Goal: Task Accomplishment & Management: Use online tool/utility

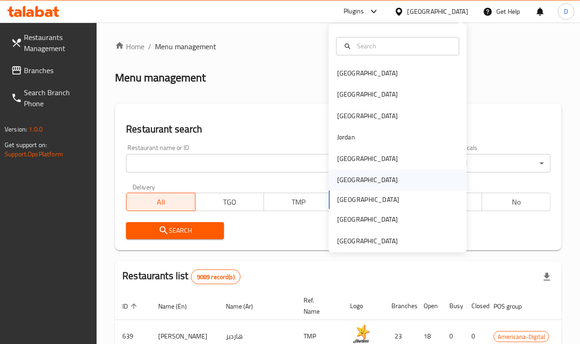
click at [337, 184] on div "[GEOGRAPHIC_DATA]" at bounding box center [367, 180] width 61 height 10
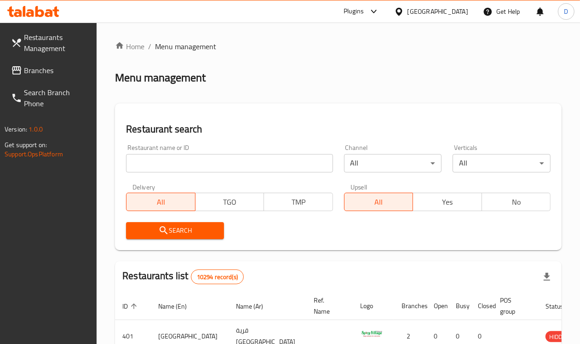
click at [42, 70] on span "Branches" at bounding box center [57, 70] width 66 height 11
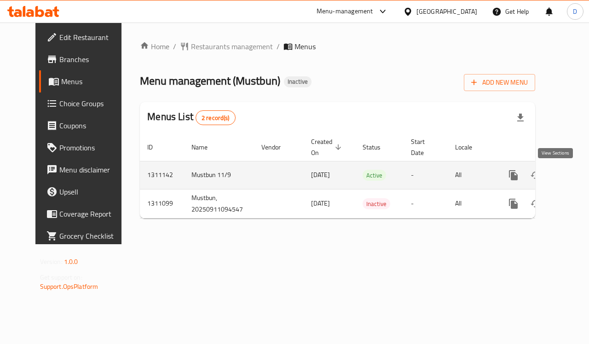
click at [576, 176] on icon "enhanced table" at bounding box center [580, 175] width 8 height 8
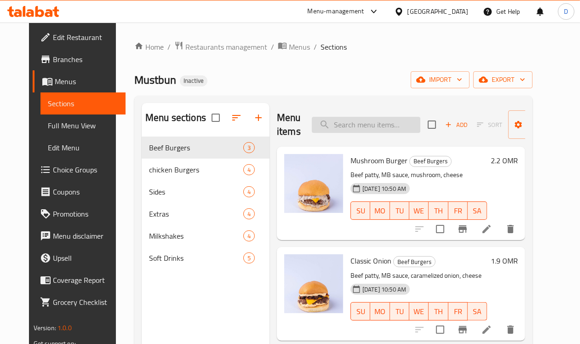
click at [337, 127] on input "search" at bounding box center [366, 125] width 109 height 16
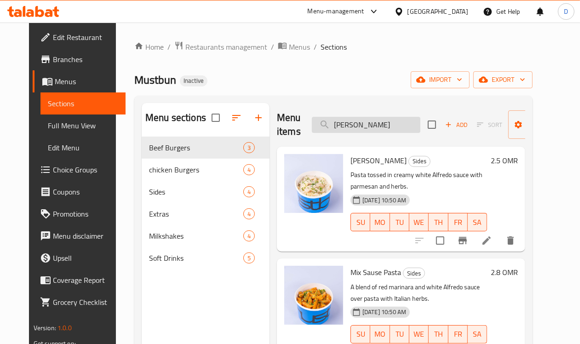
drag, startPoint x: 332, startPoint y: 127, endPoint x: 306, endPoint y: 128, distance: 26.3
click at [312, 128] on input "alf" at bounding box center [366, 125] width 109 height 16
type input "b"
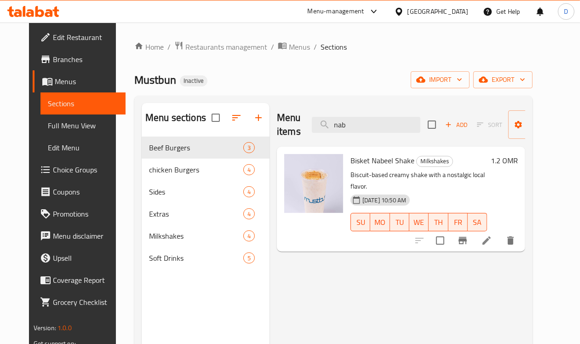
drag, startPoint x: 346, startPoint y: 124, endPoint x: 282, endPoint y: 108, distance: 66.4
click at [282, 108] on div "Menu items nab Add Sort Manage items" at bounding box center [401, 125] width 248 height 44
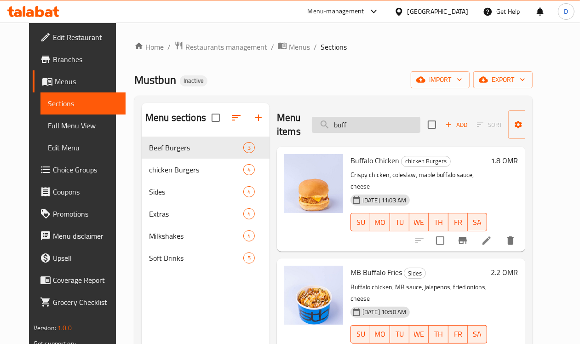
drag, startPoint x: 344, startPoint y: 125, endPoint x: 307, endPoint y: 132, distance: 37.0
click at [312, 132] on input "buff" at bounding box center [366, 125] width 109 height 16
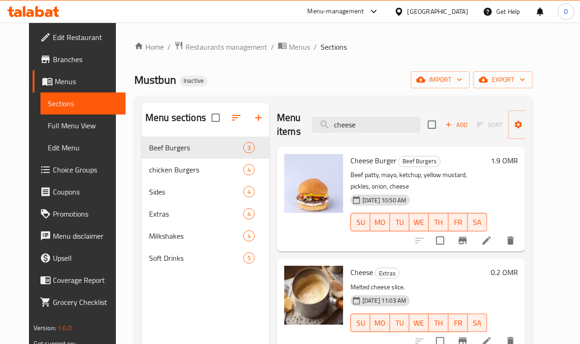
drag, startPoint x: 347, startPoint y: 122, endPoint x: 282, endPoint y: 130, distance: 65.8
click at [282, 130] on div "Menu items cheese Add Sort Manage items" at bounding box center [401, 125] width 248 height 44
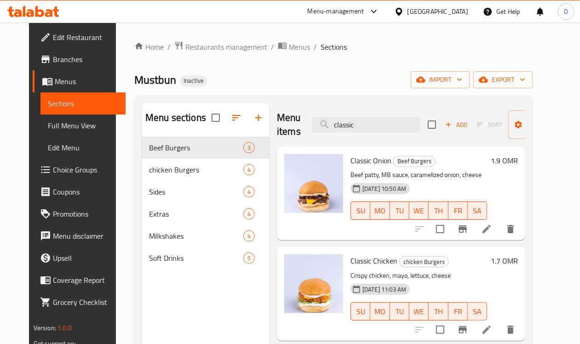
drag, startPoint x: 349, startPoint y: 127, endPoint x: 281, endPoint y: 132, distance: 67.8
click at [281, 132] on div "Menu items classic Add Sort Manage items" at bounding box center [401, 125] width 248 height 44
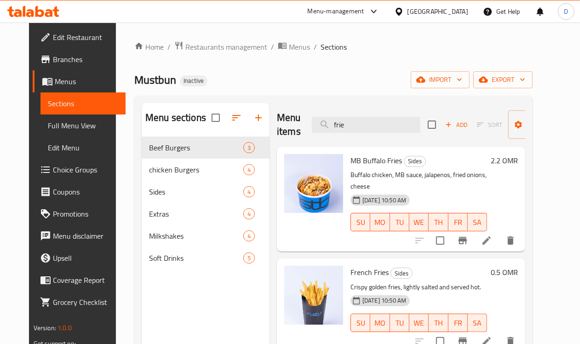
drag, startPoint x: 340, startPoint y: 123, endPoint x: 284, endPoint y: 123, distance: 56.1
click at [284, 123] on div "Menu items frie Add Sort Manage items" at bounding box center [401, 125] width 248 height 44
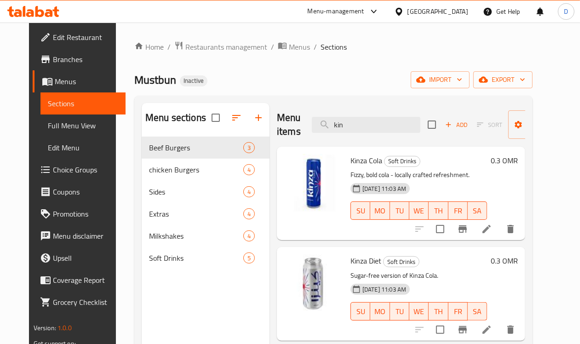
drag, startPoint x: 323, startPoint y: 125, endPoint x: 267, endPoint y: 130, distance: 56.4
click at [277, 130] on div "Menu items kin Add Sort Manage items" at bounding box center [401, 125] width 248 height 44
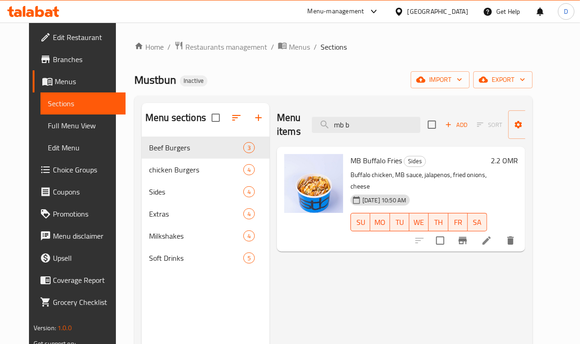
drag, startPoint x: 336, startPoint y: 127, endPoint x: 284, endPoint y: 133, distance: 52.3
click at [284, 133] on div "Menu items mb b Add Sort Manage items" at bounding box center [401, 125] width 248 height 44
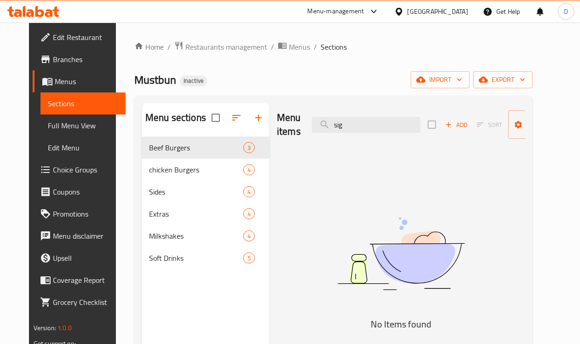
drag, startPoint x: 357, startPoint y: 127, endPoint x: 275, endPoint y: 118, distance: 82.4
click at [277, 118] on div "Menu items sig Add Sort Manage items" at bounding box center [401, 125] width 248 height 44
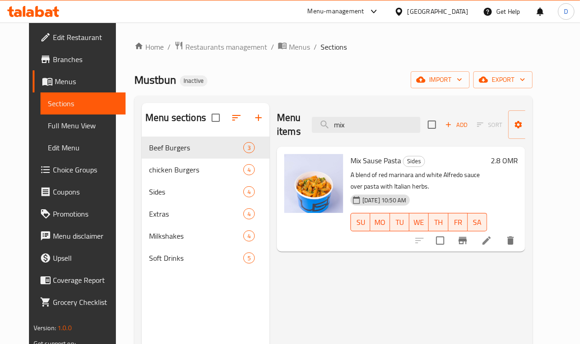
drag, startPoint x: 334, startPoint y: 133, endPoint x: 288, endPoint y: 145, distance: 47.1
click at [288, 145] on div "Menu items mix Add Sort Manage items" at bounding box center [401, 125] width 248 height 44
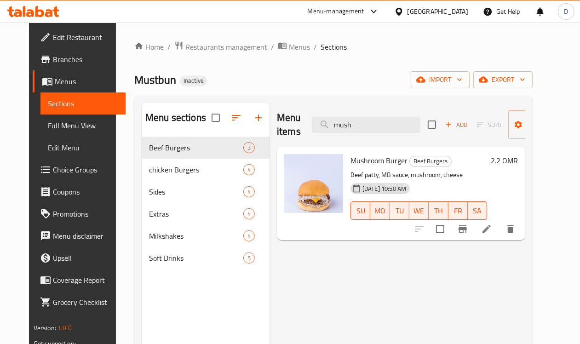
drag, startPoint x: 345, startPoint y: 127, endPoint x: 289, endPoint y: 126, distance: 56.2
click at [289, 126] on div "Menu items mush Add Sort Manage items" at bounding box center [401, 125] width 248 height 44
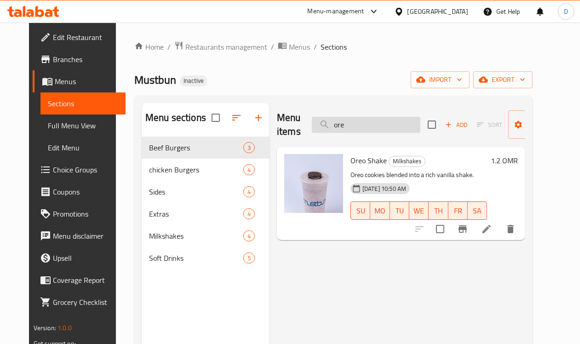
drag, startPoint x: 329, startPoint y: 123, endPoint x: 323, endPoint y: 124, distance: 5.7
click at [323, 124] on input "ore" at bounding box center [366, 125] width 109 height 16
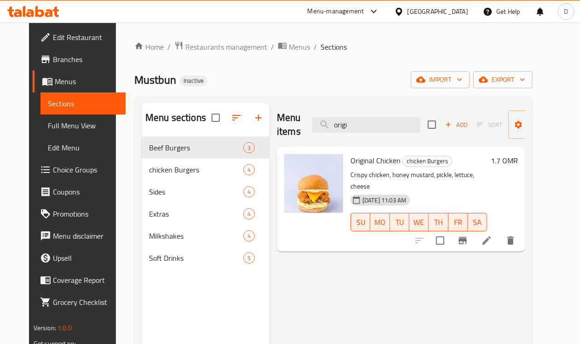
drag, startPoint x: 339, startPoint y: 123, endPoint x: 284, endPoint y: 122, distance: 54.8
click at [284, 122] on div "Menu items origi Add Sort Manage items" at bounding box center [401, 125] width 248 height 44
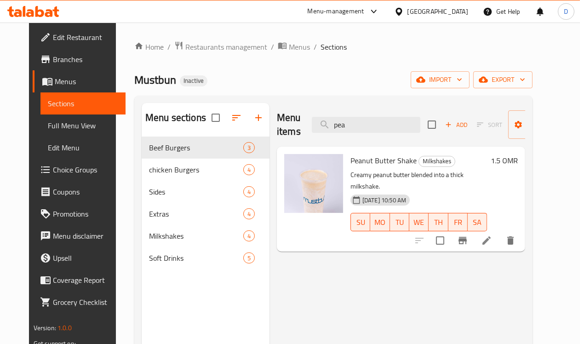
drag, startPoint x: 325, startPoint y: 126, endPoint x: 292, endPoint y: 131, distance: 33.1
click at [292, 131] on div "Menu items pea Add Sort Manage items" at bounding box center [401, 125] width 248 height 44
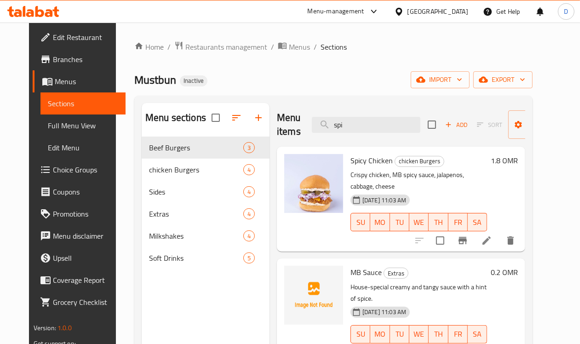
drag, startPoint x: 337, startPoint y: 123, endPoint x: 263, endPoint y: 121, distance: 74.1
click at [277, 121] on div "Menu items spi Add Sort Manage items" at bounding box center [401, 125] width 248 height 44
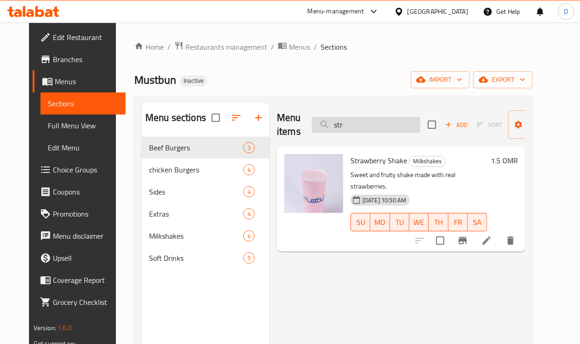
drag, startPoint x: 337, startPoint y: 128, endPoint x: 307, endPoint y: 132, distance: 30.1
click at [312, 132] on input "str" at bounding box center [366, 125] width 109 height 16
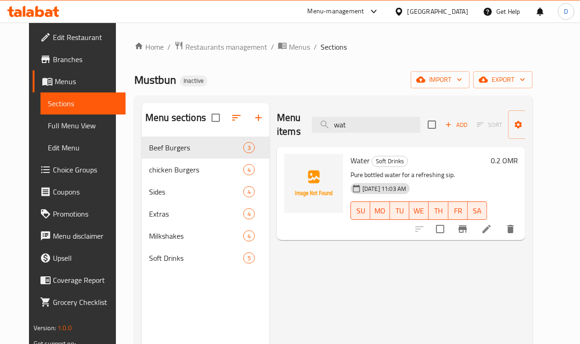
type input "wat"
click at [69, 122] on span "Full Menu View" at bounding box center [83, 125] width 71 height 11
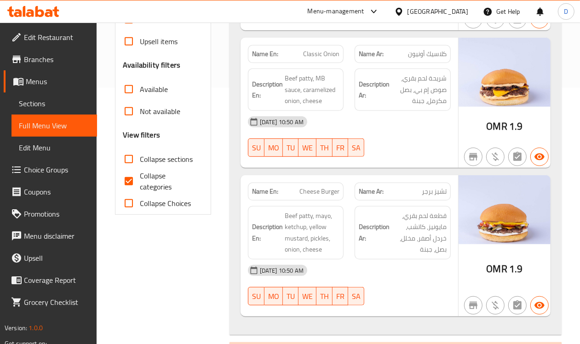
scroll to position [288, 0]
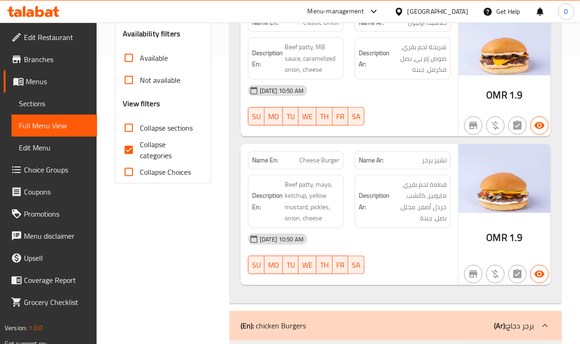
click at [127, 155] on input "Collapse categories" at bounding box center [129, 150] width 22 height 22
checkbox input "false"
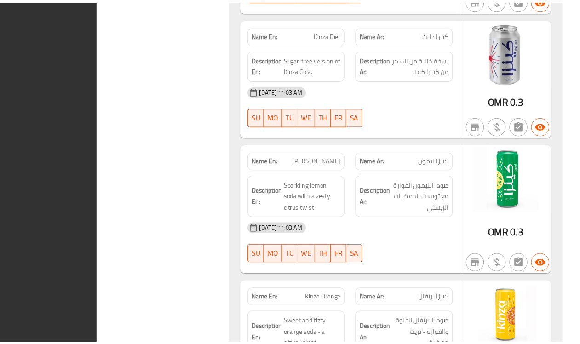
scroll to position [3426, 0]
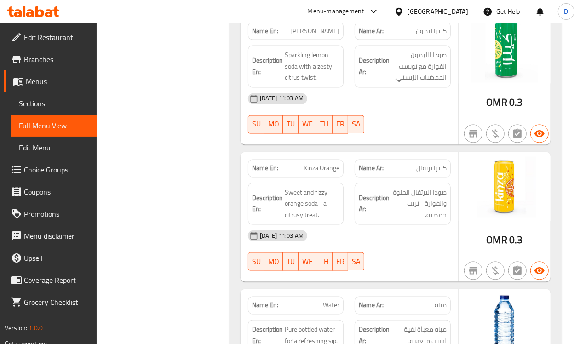
click at [47, 34] on span "Edit Restaurant" at bounding box center [57, 37] width 66 height 11
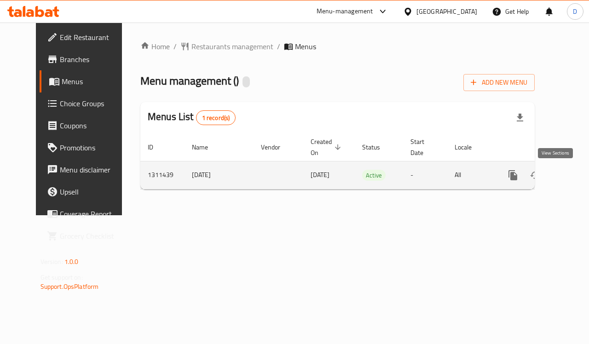
click at [574, 178] on icon "enhanced table" at bounding box center [579, 175] width 11 height 11
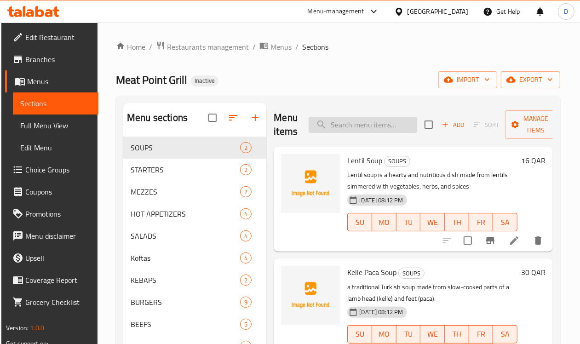
click at [334, 128] on input "search" at bounding box center [363, 125] width 109 height 16
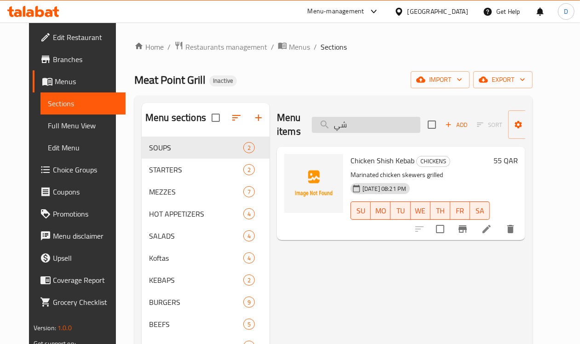
type input "ش"
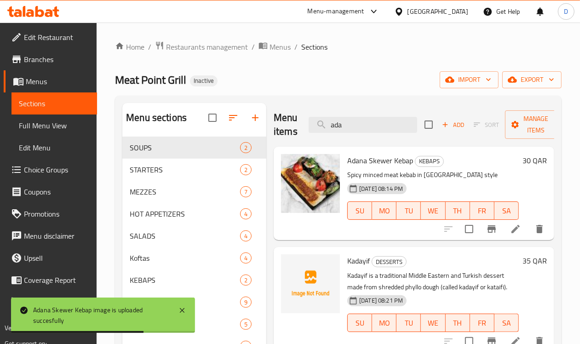
drag, startPoint x: 348, startPoint y: 128, endPoint x: 286, endPoint y: 129, distance: 62.1
click at [286, 129] on div "Menu items ada Add Sort Manage items" at bounding box center [414, 125] width 281 height 44
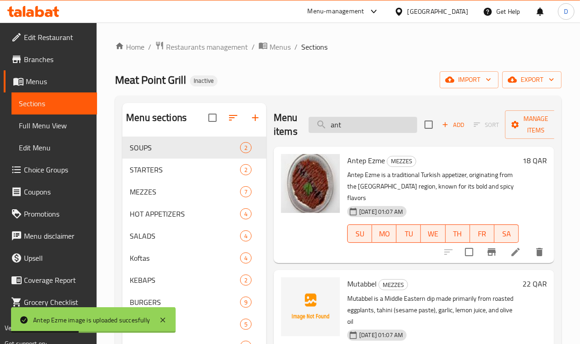
drag, startPoint x: 334, startPoint y: 127, endPoint x: 295, endPoint y: 129, distance: 38.3
click at [309, 129] on input "ant" at bounding box center [363, 125] width 109 height 16
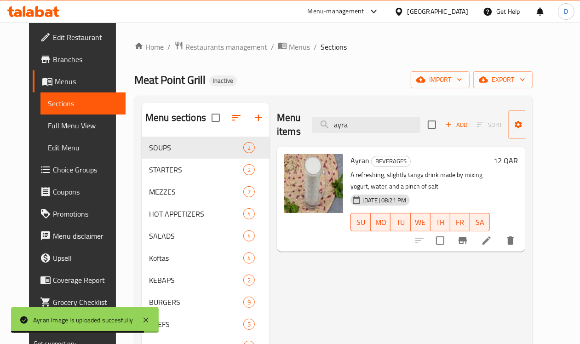
drag, startPoint x: 337, startPoint y: 125, endPoint x: 291, endPoint y: 127, distance: 46.5
click at [291, 127] on div "Menu items ayra Add Sort Manage items" at bounding box center [401, 125] width 248 height 44
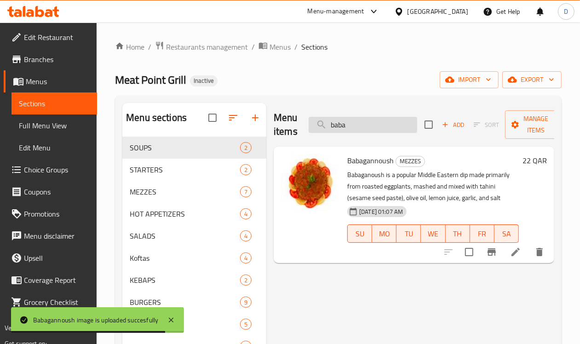
drag, startPoint x: 338, startPoint y: 127, endPoint x: 298, endPoint y: 127, distance: 40.5
click at [309, 127] on input "baba" at bounding box center [363, 125] width 109 height 16
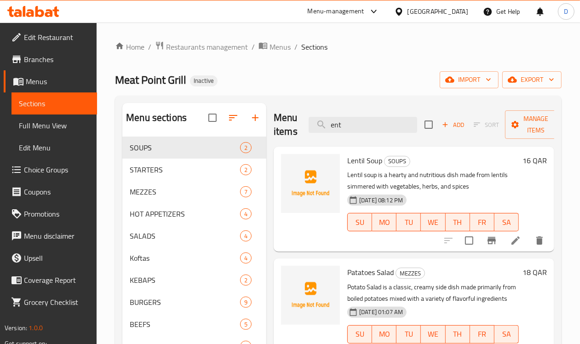
drag, startPoint x: 330, startPoint y: 124, endPoint x: 282, endPoint y: 125, distance: 48.8
click at [282, 125] on div "Menu items ent Add Sort Manage items" at bounding box center [414, 125] width 281 height 44
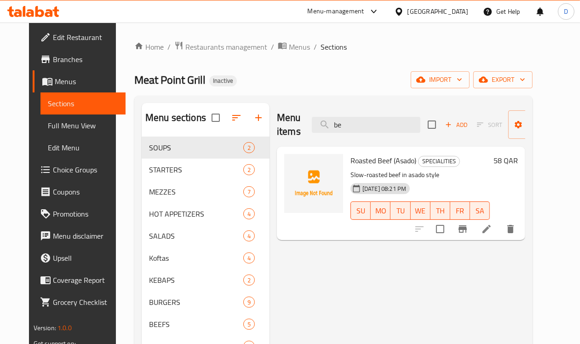
type input "b"
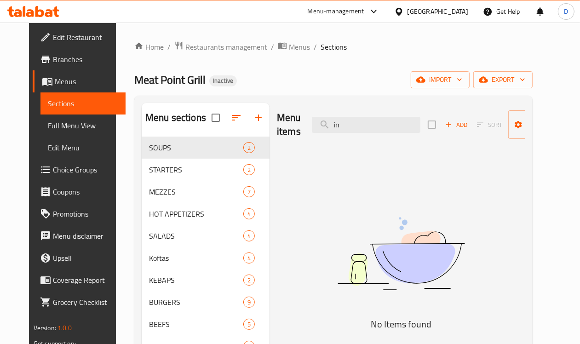
type input "i"
click at [318, 128] on input "entr" at bounding box center [366, 125] width 109 height 16
type input "intr"
drag, startPoint x: 348, startPoint y: 127, endPoint x: 300, endPoint y: 129, distance: 48.4
click at [312, 129] on input "intr" at bounding box center [366, 125] width 109 height 16
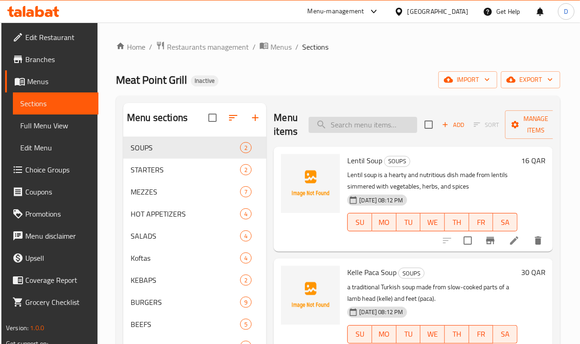
click at [348, 124] on input "search" at bounding box center [363, 125] width 109 height 16
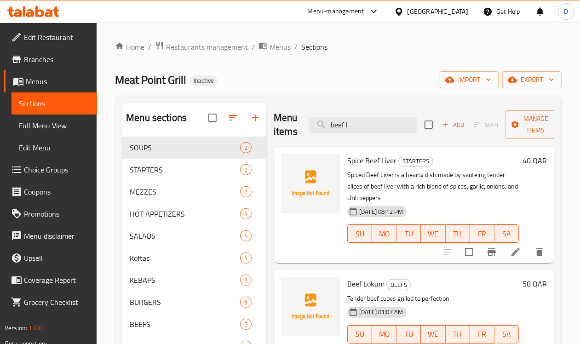
scroll to position [58, 0]
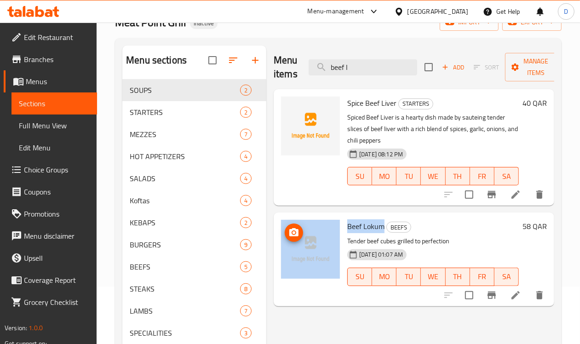
drag, startPoint x: 348, startPoint y: 218, endPoint x: 304, endPoint y: 221, distance: 44.8
click at [304, 221] on div "Beef Lokum BEEFS Tender beef cubes grilled to perfection 14-09-2025 01:07 AM SU…" at bounding box center [413, 259] width 273 height 86
copy div "Beef Lokum"
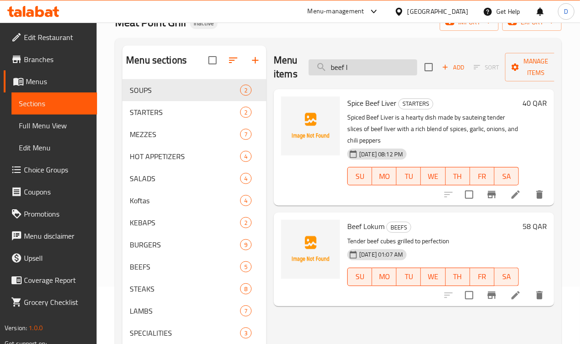
click at [344, 68] on input "beef l" at bounding box center [363, 67] width 109 height 16
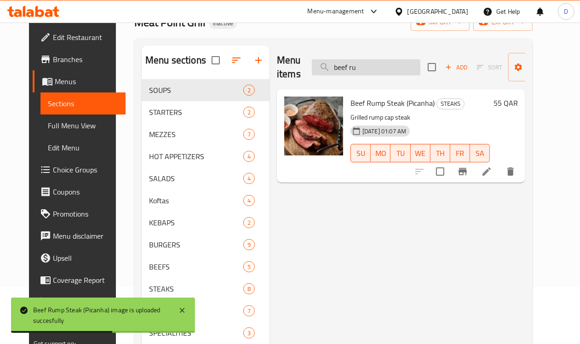
click at [378, 72] on input "beef ru" at bounding box center [366, 67] width 109 height 16
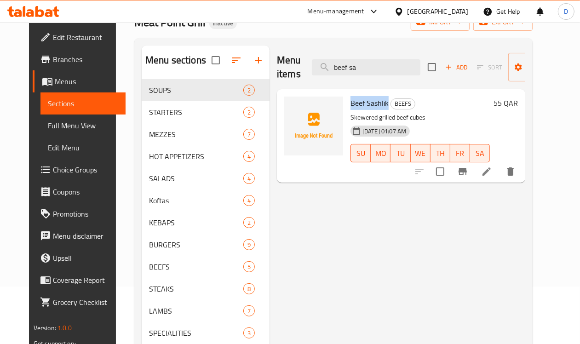
drag, startPoint x: 348, startPoint y: 104, endPoint x: 313, endPoint y: 106, distance: 35.0
click at [351, 106] on span "Beef Sashlik" at bounding box center [370, 103] width 38 height 14
copy span "Beef Sashlik"
click at [348, 74] on input "beef sa" at bounding box center [366, 67] width 109 height 16
type input "beef sp"
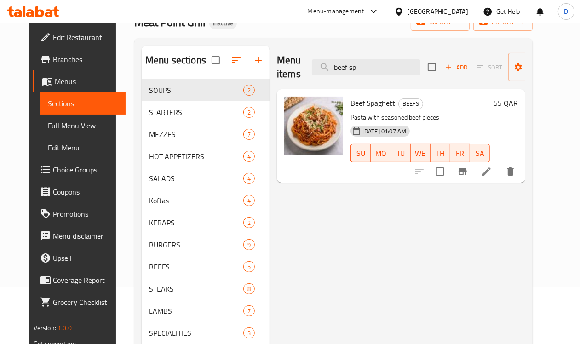
drag, startPoint x: 339, startPoint y: 68, endPoint x: 272, endPoint y: 75, distance: 67.1
click at [277, 75] on div "Menu items beef sp Add Sort Manage items" at bounding box center [401, 68] width 248 height 44
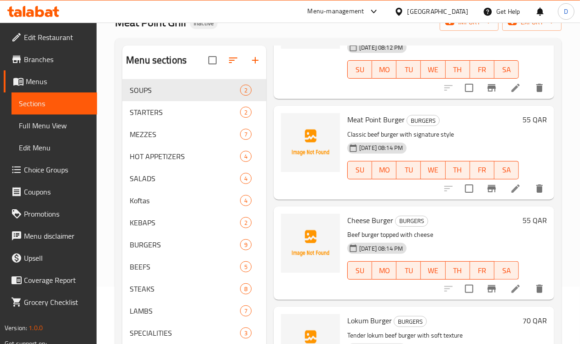
scroll to position [0, 0]
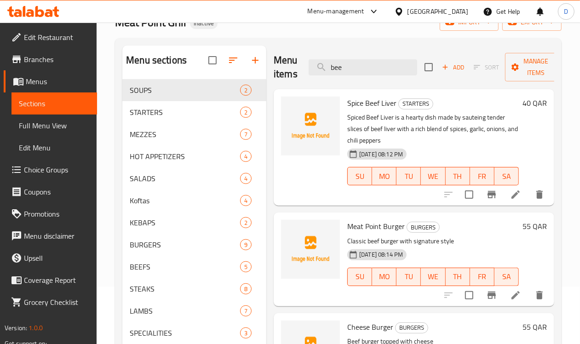
drag, startPoint x: 330, startPoint y: 68, endPoint x: 277, endPoint y: 74, distance: 52.8
click at [277, 74] on div "Menu items bee Add Sort Manage items" at bounding box center [414, 68] width 281 height 44
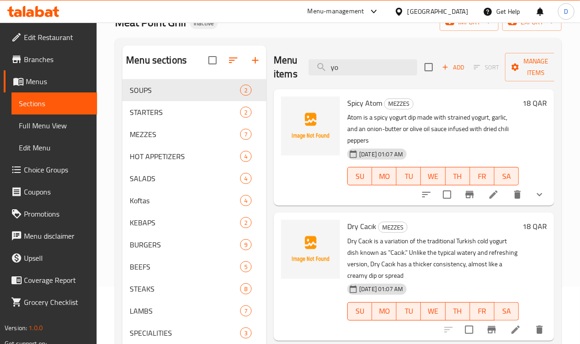
type input "yog"
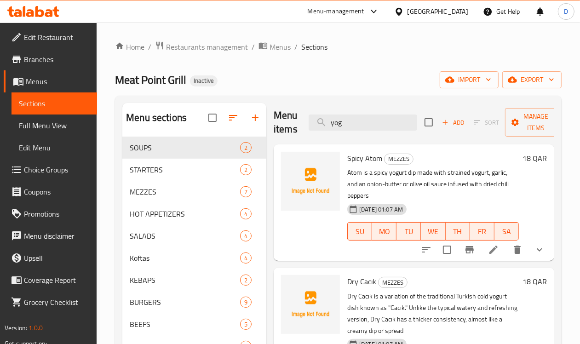
drag, startPoint x: 333, startPoint y: 125, endPoint x: 270, endPoint y: 125, distance: 62.6
click at [274, 125] on div "Menu items yog Add Sort Manage items" at bounding box center [414, 123] width 281 height 44
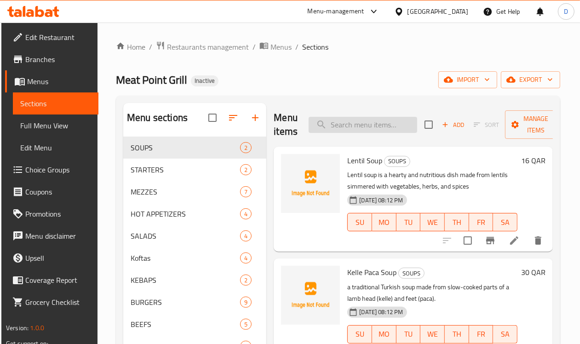
click at [326, 130] on input "search" at bounding box center [363, 125] width 109 height 16
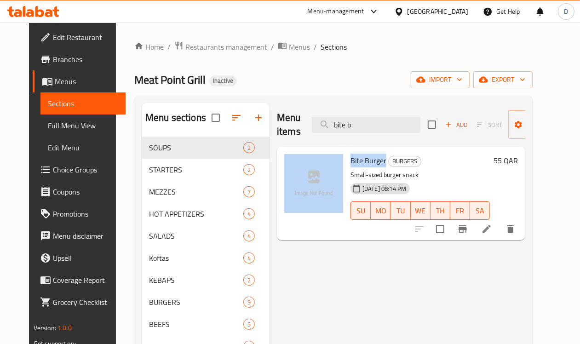
drag, startPoint x: 346, startPoint y: 161, endPoint x: 305, endPoint y: 158, distance: 41.1
click at [305, 158] on div "Bite Burger BURGERS Small-sized burger snack 13-09-2025 08:14 PM SU MO TU WE TH…" at bounding box center [401, 193] width 241 height 86
copy div "Bite Burger"
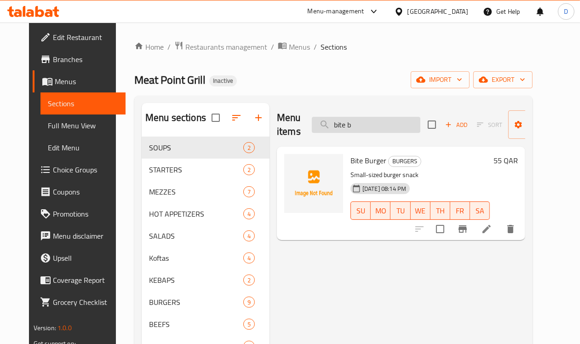
drag, startPoint x: 339, startPoint y: 128, endPoint x: 303, endPoint y: 128, distance: 35.9
click at [312, 128] on input "bite b" at bounding box center [366, 125] width 109 height 16
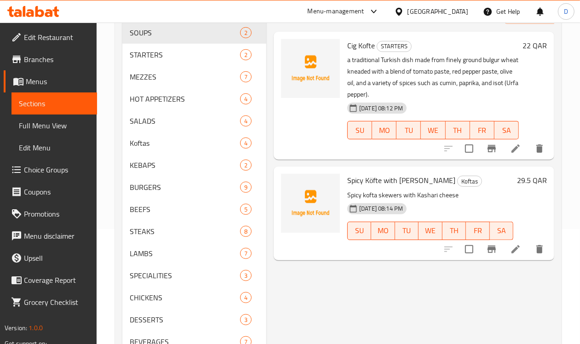
scroll to position [58, 0]
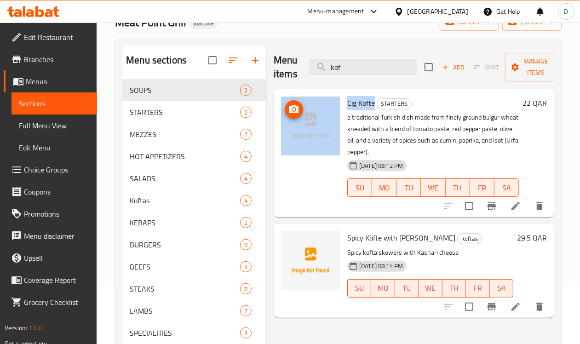
drag, startPoint x: 338, startPoint y: 103, endPoint x: 302, endPoint y: 102, distance: 35.9
click at [302, 102] on div "Cig Kofte STARTERS a traditional Turkish dish made from finely ground bulgur wh…" at bounding box center [413, 153] width 273 height 121
copy div "Cig Kofte"
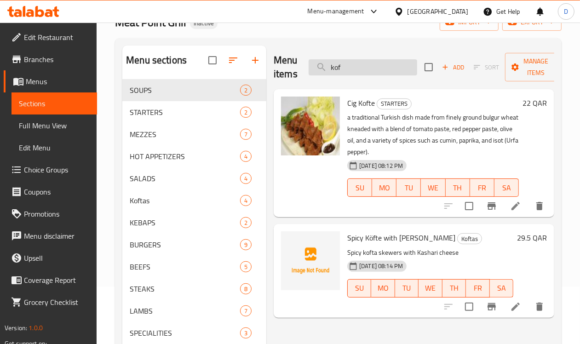
drag, startPoint x: 340, startPoint y: 61, endPoint x: 304, endPoint y: 63, distance: 36.8
click at [309, 63] on input "kof" at bounding box center [363, 67] width 109 height 16
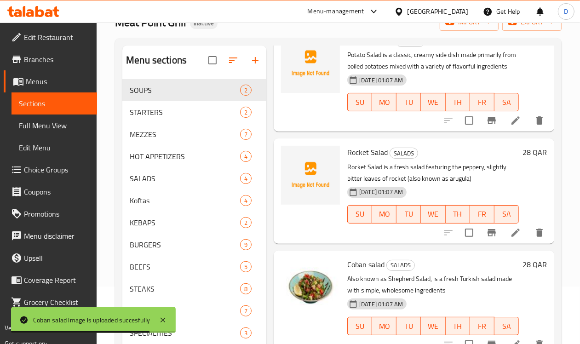
scroll to position [0, 0]
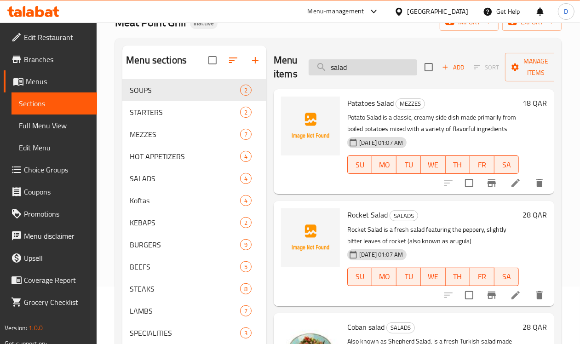
drag, startPoint x: 339, startPoint y: 64, endPoint x: 295, endPoint y: 71, distance: 43.8
click at [309, 71] on input "salad" at bounding box center [363, 67] width 109 height 16
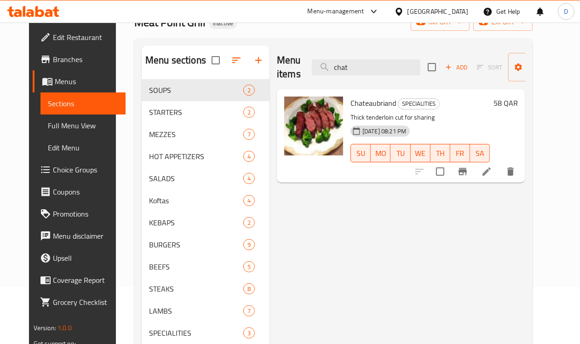
drag, startPoint x: 340, startPoint y: 70, endPoint x: 291, endPoint y: 70, distance: 49.2
click at [291, 70] on div "Menu items chat Add Sort Manage items" at bounding box center [401, 68] width 248 height 44
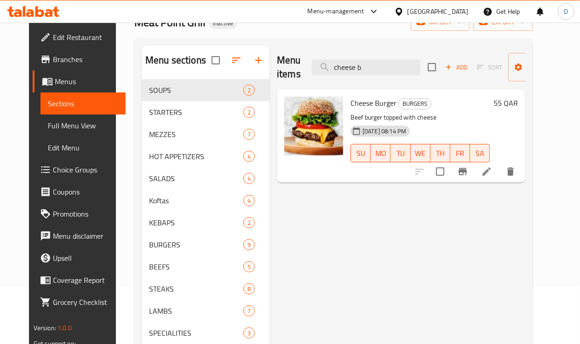
drag, startPoint x: 346, startPoint y: 70, endPoint x: 282, endPoint y: 72, distance: 64.9
click at [282, 72] on div "Menu items cheese b Add Sort Manage items" at bounding box center [401, 68] width 248 height 44
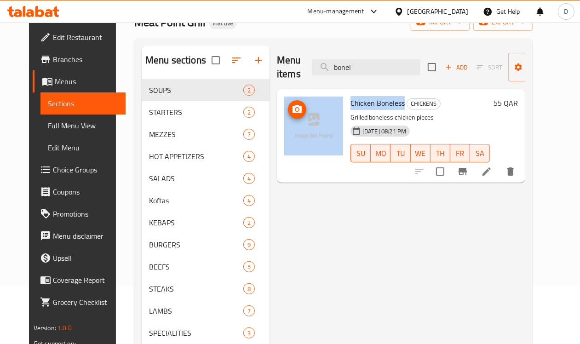
drag, startPoint x: 364, startPoint y: 104, endPoint x: 300, endPoint y: 108, distance: 64.6
click at [300, 108] on div "Chicken Boneless CHICKENS Grilled boneless chicken pieces 13-09-2025 08:21 PM S…" at bounding box center [401, 136] width 241 height 86
copy div "Chicken Boneless"
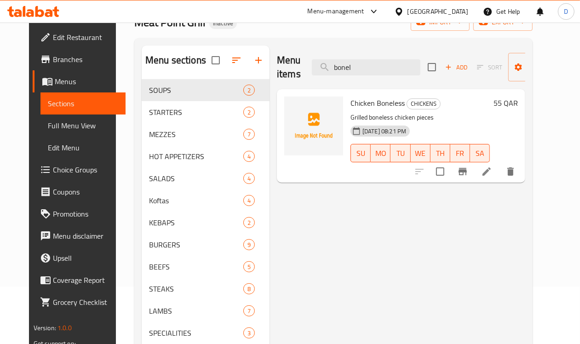
drag, startPoint x: 352, startPoint y: 65, endPoint x: 262, endPoint y: 68, distance: 90.2
click at [277, 68] on div "Menu items bonel Add Sort Manage items" at bounding box center [401, 68] width 248 height 44
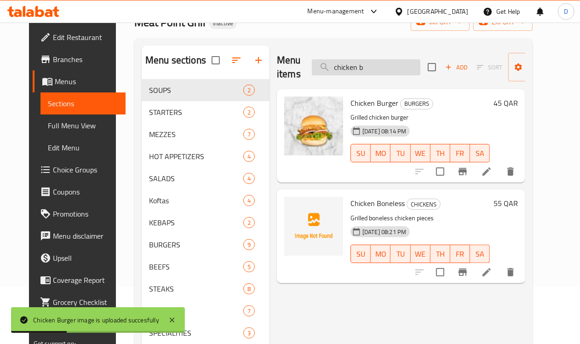
drag, startPoint x: 361, startPoint y: 67, endPoint x: 311, endPoint y: 74, distance: 51.1
click at [312, 74] on input "chicken b" at bounding box center [366, 67] width 109 height 16
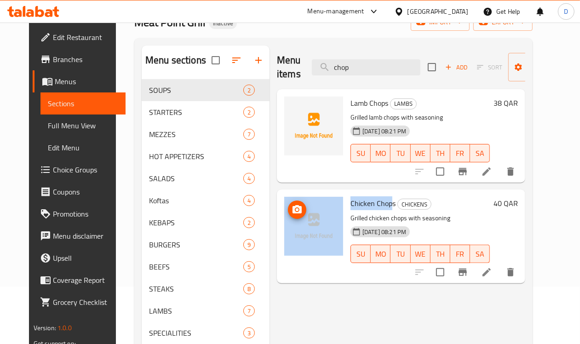
drag, startPoint x: 354, startPoint y: 203, endPoint x: 304, endPoint y: 208, distance: 50.8
click at [304, 208] on div "Chicken Chops CHICKENS Grilled chicken chops with seasoning 13-09-2025 08:21 PM…" at bounding box center [401, 236] width 241 height 86
drag, startPoint x: 355, startPoint y: 205, endPoint x: 303, endPoint y: 203, distance: 52.0
click at [303, 203] on div "Chicken Chops CHICKENS Grilled chicken chops with seasoning 13-09-2025 08:21 PM…" at bounding box center [401, 236] width 241 height 86
copy div "Chicken Chops"
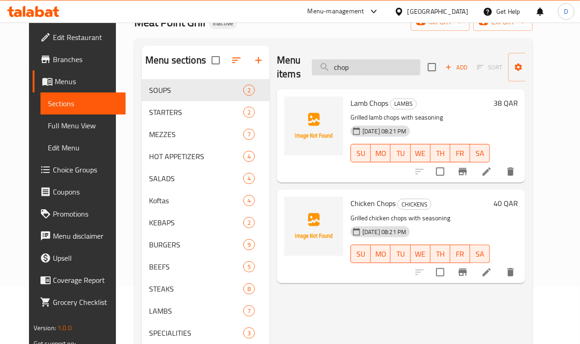
drag, startPoint x: 357, startPoint y: 70, endPoint x: 296, endPoint y: 67, distance: 61.3
click at [312, 67] on input "chop" at bounding box center [366, 67] width 109 height 16
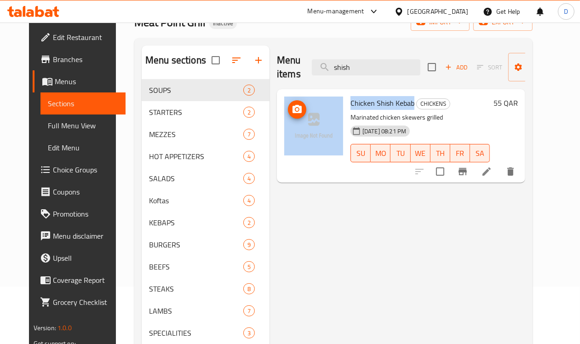
drag, startPoint x: 374, startPoint y: 104, endPoint x: 300, endPoint y: 109, distance: 74.7
click at [300, 109] on div "Chicken Shish Kebab CHICKENS Marinated chicken skewers grilled 13-09-2025 08:21…" at bounding box center [401, 136] width 241 height 86
copy div "Chicken Shish Kebab"
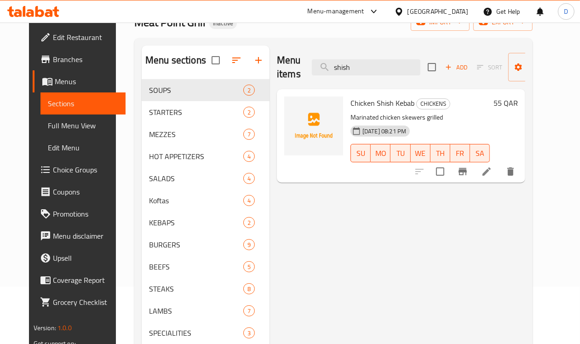
drag, startPoint x: 345, startPoint y: 63, endPoint x: 258, endPoint y: 71, distance: 87.4
click at [277, 71] on div "Menu items shish Add Sort Manage items" at bounding box center [401, 68] width 248 height 44
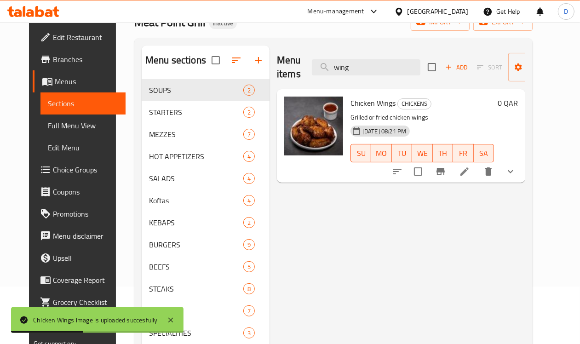
drag, startPoint x: 338, startPoint y: 70, endPoint x: 270, endPoint y: 77, distance: 68.9
click at [277, 77] on div "Menu items wing Add Sort Manage items" at bounding box center [401, 68] width 248 height 44
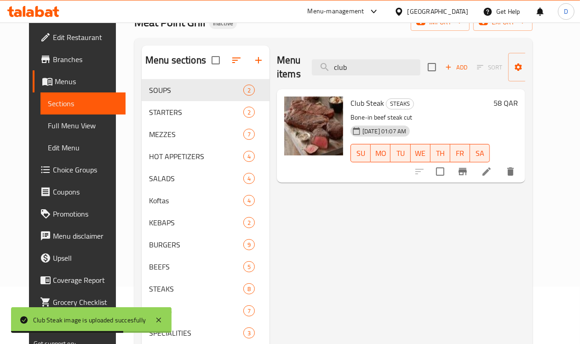
drag, startPoint x: 336, startPoint y: 70, endPoint x: 289, endPoint y: 75, distance: 47.2
click at [289, 75] on div "Menu items club Add Sort Manage items" at bounding box center [401, 68] width 248 height 44
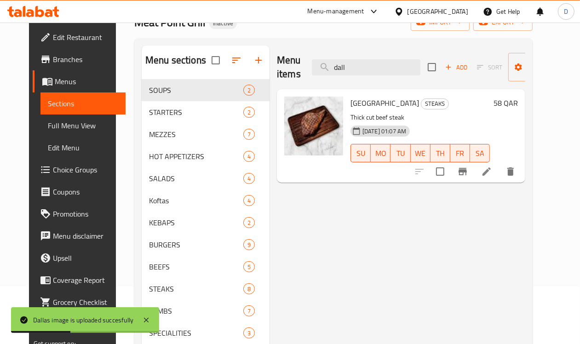
drag, startPoint x: 328, startPoint y: 73, endPoint x: 290, endPoint y: 74, distance: 37.3
click at [290, 74] on div "Menu items dall Add Sort Manage items" at bounding box center [401, 68] width 248 height 44
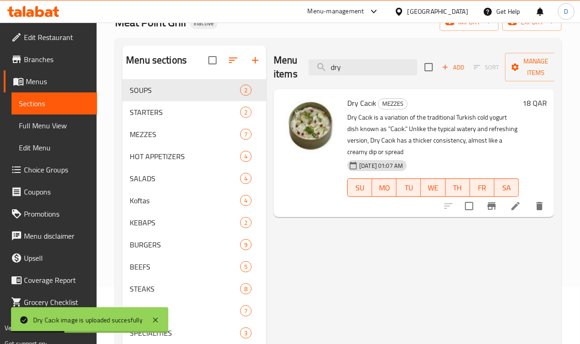
drag, startPoint x: 336, startPoint y: 65, endPoint x: 254, endPoint y: 70, distance: 81.6
click at [274, 70] on div "Menu items dry Add Sort Manage items" at bounding box center [414, 68] width 281 height 44
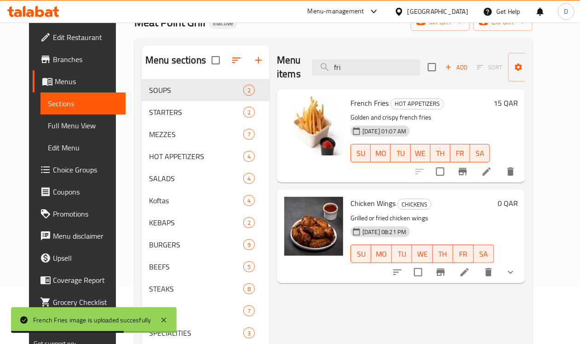
drag, startPoint x: 324, startPoint y: 70, endPoint x: 271, endPoint y: 72, distance: 53.0
click at [277, 72] on div "Menu items fri Add Sort Manage items" at bounding box center [401, 68] width 248 height 44
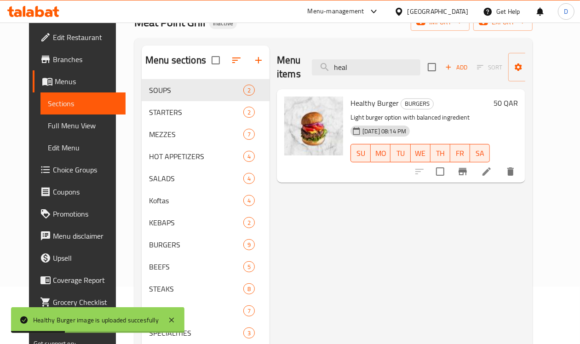
drag, startPoint x: 329, startPoint y: 65, endPoint x: 281, endPoint y: 79, distance: 50.1
click at [281, 79] on div "Menu items heal Add Sort Manage items" at bounding box center [401, 68] width 248 height 44
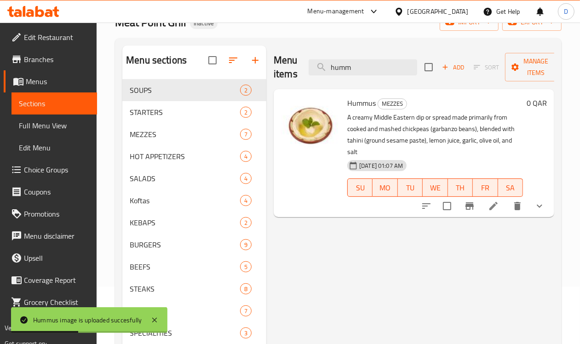
drag, startPoint x: 343, startPoint y: 65, endPoint x: 271, endPoint y: 71, distance: 72.0
click at [274, 71] on div "Menu items humm Add Sort Manage items" at bounding box center [414, 68] width 281 height 44
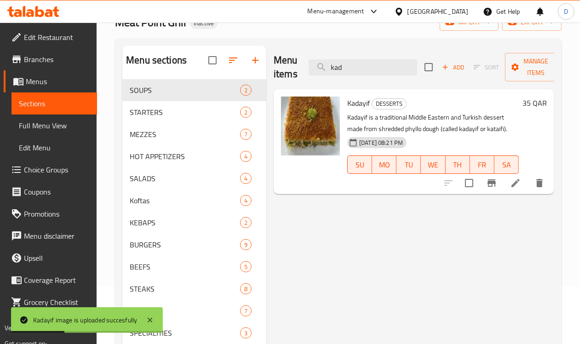
drag, startPoint x: 337, startPoint y: 68, endPoint x: 257, endPoint y: 52, distance: 81.7
click at [274, 52] on div "Menu items kad Add Sort Manage items" at bounding box center [414, 68] width 281 height 44
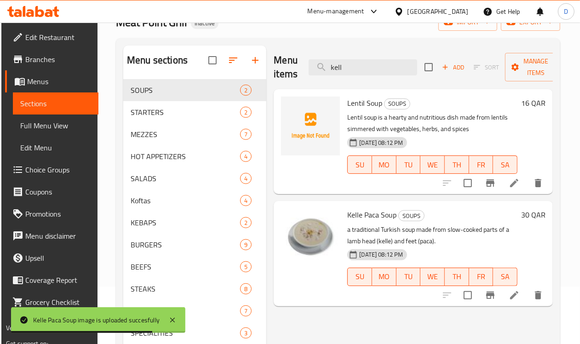
drag, startPoint x: 345, startPoint y: 72, endPoint x: 263, endPoint y: 84, distance: 83.2
click at [274, 84] on div "Menu items kell Add Sort Manage items" at bounding box center [413, 68] width 279 height 44
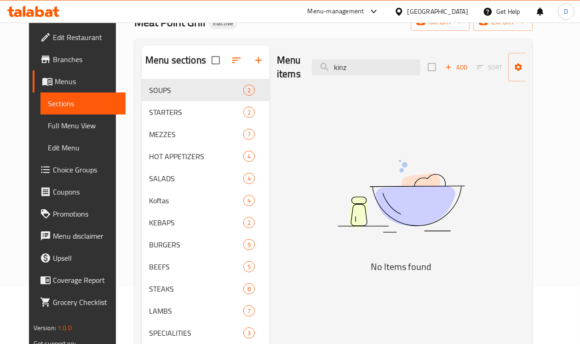
drag, startPoint x: 334, startPoint y: 67, endPoint x: 279, endPoint y: 79, distance: 56.6
click at [279, 79] on div "Menu items kinz Add Sort Manage items" at bounding box center [401, 68] width 248 height 44
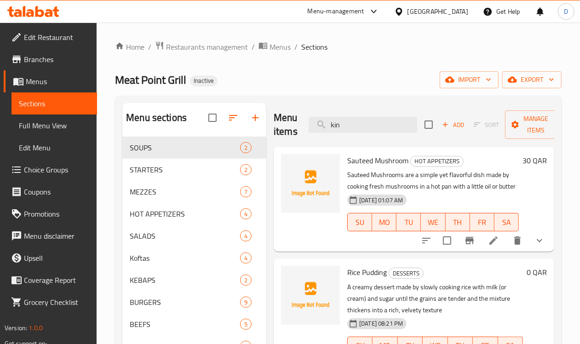
drag, startPoint x: 339, startPoint y: 130, endPoint x: 280, endPoint y: 129, distance: 58.9
click at [280, 129] on div "Menu items kin Add Sort Manage items" at bounding box center [414, 125] width 281 height 44
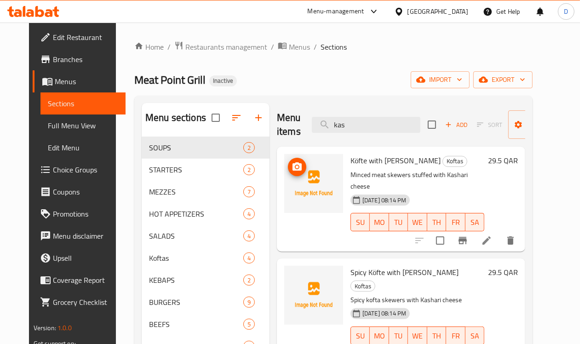
drag, startPoint x: 392, startPoint y: 164, endPoint x: 301, endPoint y: 166, distance: 90.2
click at [301, 166] on div "Köfte with Kashari Cheese Koftas Minced meat skewers stuffed with Kashari chees…" at bounding box center [401, 199] width 241 height 98
copy div "Köfte with Kashari Cheese"
drag, startPoint x: 338, startPoint y: 123, endPoint x: 276, endPoint y: 130, distance: 62.5
click at [277, 130] on div "Menu items kas Add Sort Manage items" at bounding box center [401, 125] width 248 height 44
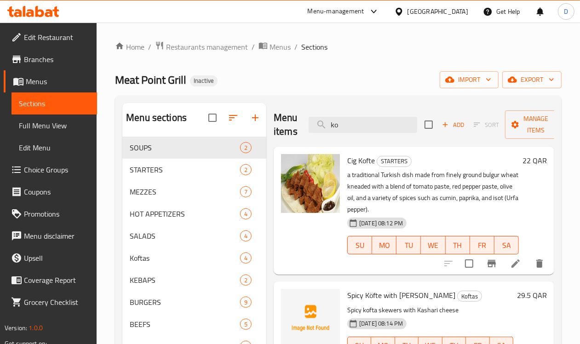
drag, startPoint x: 330, startPoint y: 125, endPoint x: 251, endPoint y: 129, distance: 78.8
click at [274, 129] on div "Menu items ko Add Sort Manage items" at bounding box center [414, 125] width 281 height 44
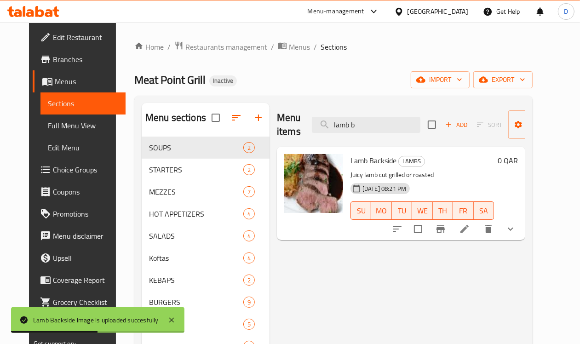
drag, startPoint x: 351, startPoint y: 118, endPoint x: 272, endPoint y: 122, distance: 78.8
click at [277, 122] on div "Menu items lamb b Add Sort Manage items" at bounding box center [401, 125] width 248 height 44
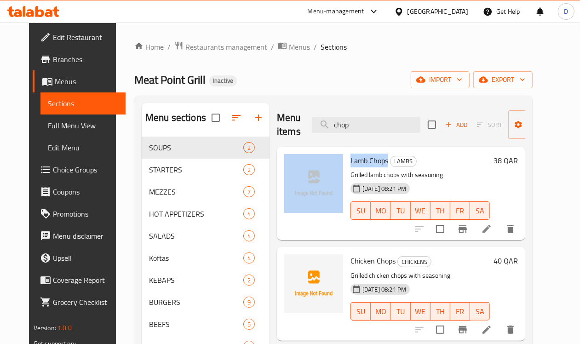
drag, startPoint x: 349, startPoint y: 160, endPoint x: 305, endPoint y: 159, distance: 44.2
click at [305, 159] on div "Lamb Chops LAMBS Grilled lamb chops with seasoning 13-09-2025 08:21 PM SU MO TU…" at bounding box center [401, 193] width 241 height 86
copy div "Lamb Chops"
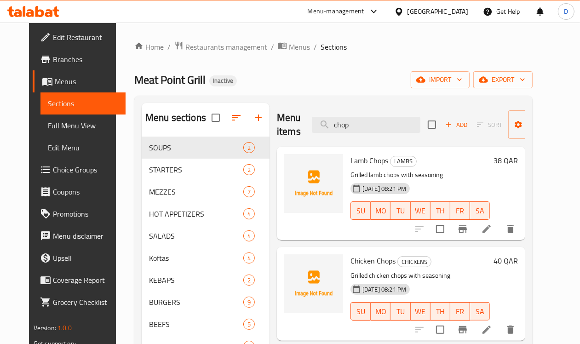
drag, startPoint x: 349, startPoint y: 126, endPoint x: 219, endPoint y: 136, distance: 130.6
click at [219, 136] on div "Menu sections SOUPS 2 STARTERS 2 MEZZES 7 HOT APPETIZERS 4 SALADS 4 Koftas 4 KE…" at bounding box center [334, 287] width 384 height 369
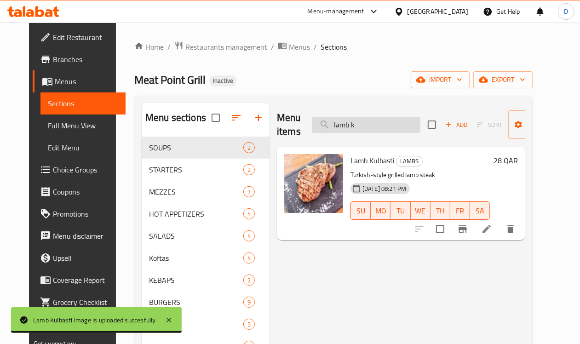
click at [352, 128] on input "lamb k" at bounding box center [366, 125] width 109 height 16
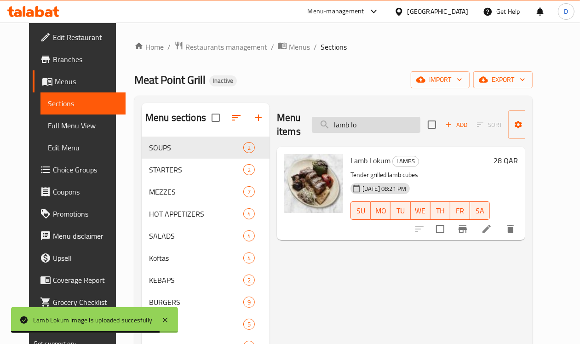
click at [360, 133] on input "lamb lo" at bounding box center [366, 125] width 109 height 16
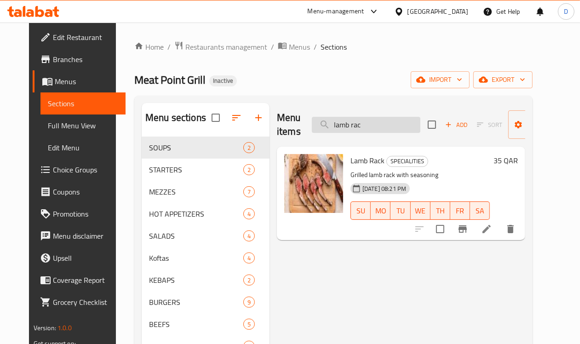
click at [360, 124] on input "lamb rac" at bounding box center [366, 125] width 109 height 16
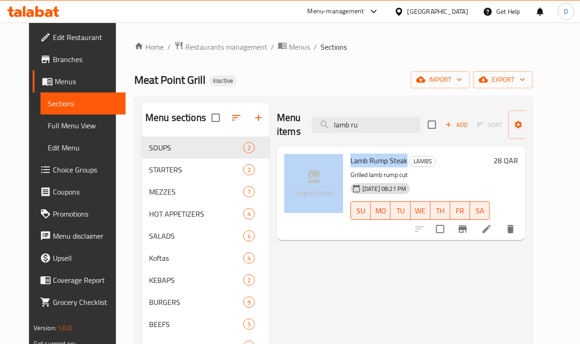
drag, startPoint x: 367, startPoint y: 161, endPoint x: 305, endPoint y: 161, distance: 61.7
click at [305, 161] on div "Lamb Rump Steak LAMBS Grilled lamb rump cut 13-09-2025 08:21 PM SU MO TU WE TH …" at bounding box center [401, 193] width 241 height 86
copy div "Lamb Rump Steak"
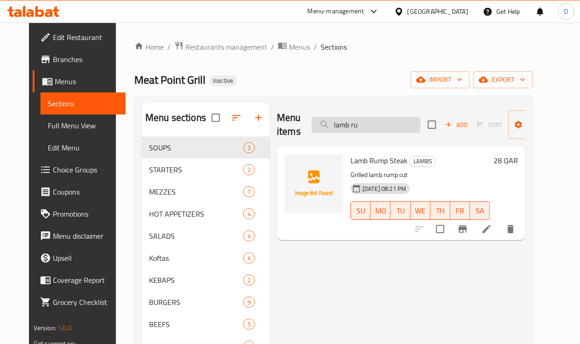
click at [355, 127] on input "lamb ru" at bounding box center [366, 125] width 109 height 16
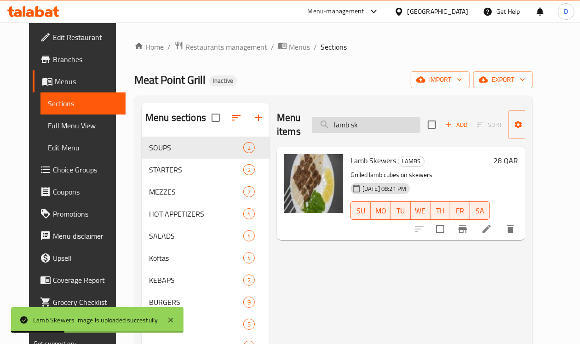
click at [368, 128] on input "lamb sk" at bounding box center [366, 125] width 109 height 16
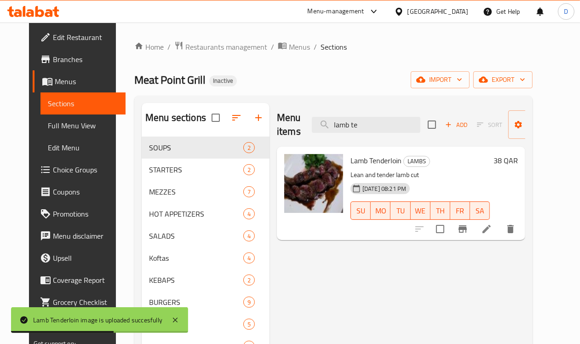
drag, startPoint x: 344, startPoint y: 129, endPoint x: 256, endPoint y: 119, distance: 89.0
click at [277, 119] on div "Menu items lamb te Add Sort Manage items" at bounding box center [401, 125] width 248 height 44
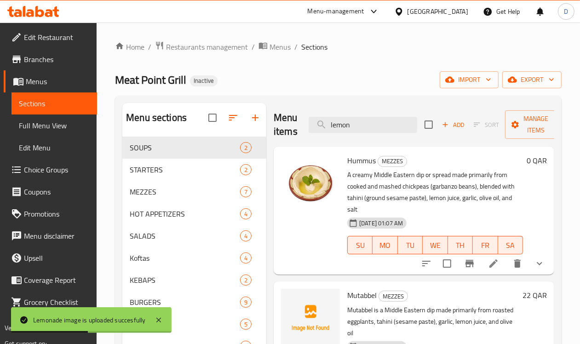
drag, startPoint x: 332, startPoint y: 125, endPoint x: 261, endPoint y: 126, distance: 70.9
click at [274, 126] on div "Menu items lemon Add Sort Manage items" at bounding box center [414, 125] width 281 height 44
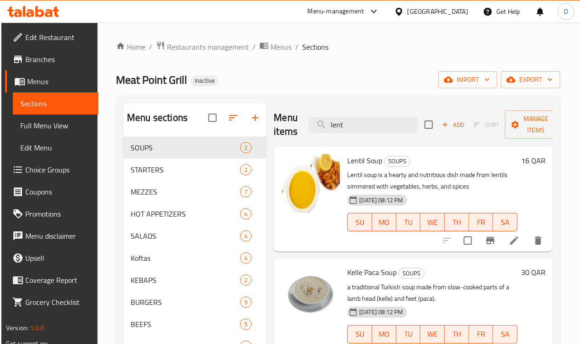
drag, startPoint x: 347, startPoint y: 132, endPoint x: 290, endPoint y: 138, distance: 57.4
click at [290, 138] on div "Menu items lent Add Sort Manage items" at bounding box center [413, 125] width 279 height 44
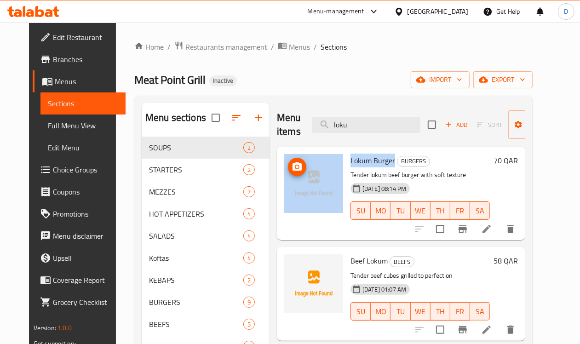
drag, startPoint x: 355, startPoint y: 162, endPoint x: 293, endPoint y: 166, distance: 62.3
click at [293, 166] on div "Lokum Burger BURGERS Tender lokum beef burger with soft texture 13-09-2025 08:1…" at bounding box center [401, 193] width 241 height 86
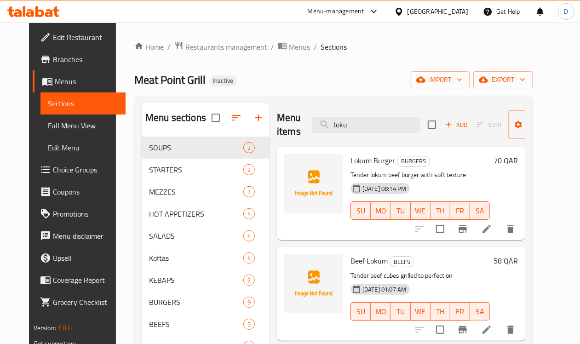
drag, startPoint x: 328, startPoint y: 124, endPoint x: 277, endPoint y: 134, distance: 52.0
click at [277, 134] on div "Menu items loku Add Sort Manage items" at bounding box center [401, 125] width 248 height 44
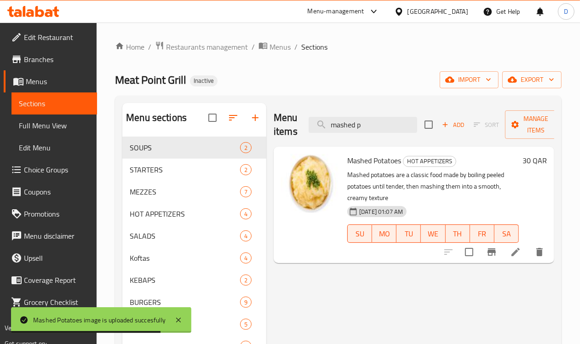
drag, startPoint x: 359, startPoint y: 124, endPoint x: 288, endPoint y: 124, distance: 71.3
click at [288, 124] on div "Menu items mashed p Add Sort Manage items" at bounding box center [414, 125] width 281 height 44
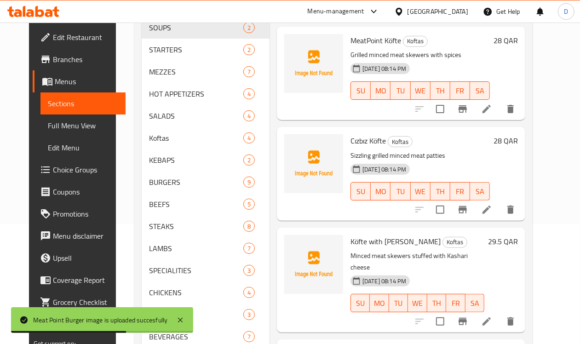
scroll to position [52, 0]
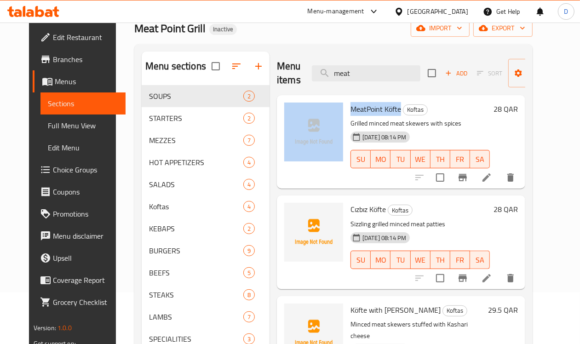
drag, startPoint x: 361, startPoint y: 110, endPoint x: 306, endPoint y: 110, distance: 54.8
click at [306, 110] on div "MeatPoint Köfte Koftas Grilled minced meat skewers with spices 13-09-2025 08:14…" at bounding box center [401, 142] width 241 height 86
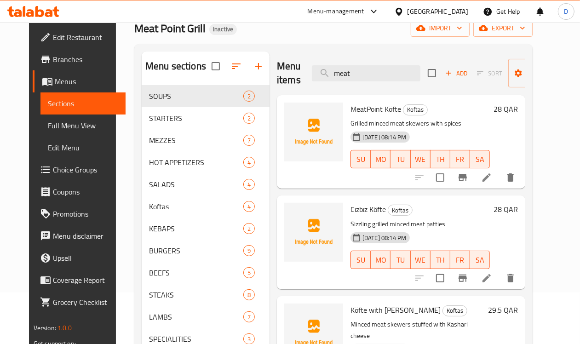
drag, startPoint x: 339, startPoint y: 71, endPoint x: 274, endPoint y: 72, distance: 65.3
click at [277, 72] on div "Menu items meat Add Sort Manage items" at bounding box center [401, 74] width 248 height 44
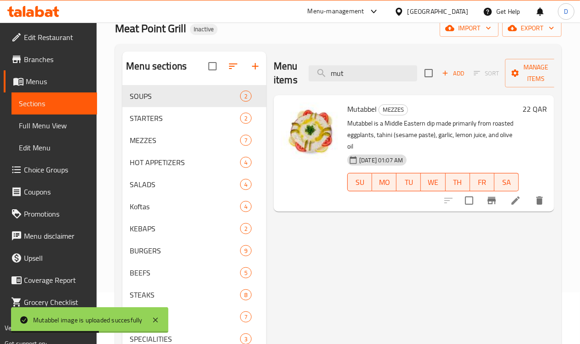
drag, startPoint x: 342, startPoint y: 72, endPoint x: 282, endPoint y: 75, distance: 59.9
click at [282, 75] on div "Menu items mut Add Sort Manage items" at bounding box center [414, 74] width 281 height 44
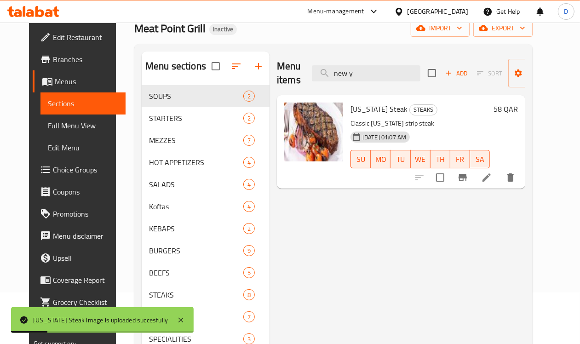
drag, startPoint x: 348, startPoint y: 71, endPoint x: 267, endPoint y: 81, distance: 81.6
click at [277, 81] on div "Menu items new y Add Sort Manage items" at bounding box center [401, 74] width 248 height 44
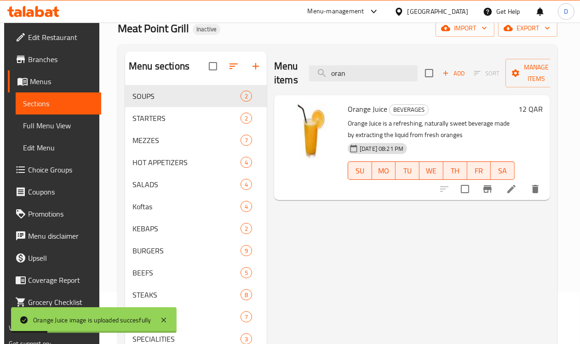
drag, startPoint x: 344, startPoint y: 73, endPoint x: 274, endPoint y: 68, distance: 70.6
click at [274, 68] on div "Menu items oran Add Sort Manage items" at bounding box center [412, 74] width 276 height 44
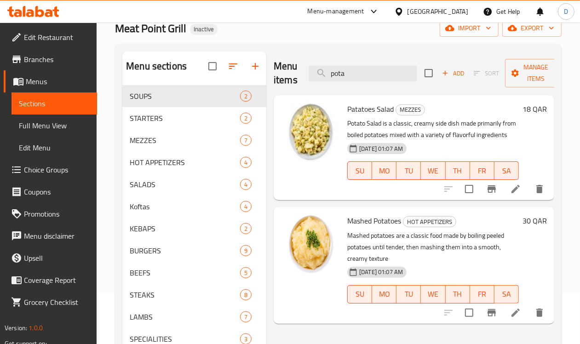
drag, startPoint x: 332, startPoint y: 69, endPoint x: 252, endPoint y: 78, distance: 80.6
click at [274, 78] on div "Menu items pota Add Sort Manage items" at bounding box center [414, 74] width 281 height 44
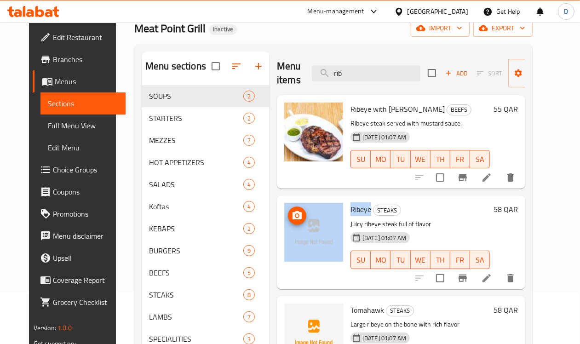
drag, startPoint x: 332, startPoint y: 211, endPoint x: 291, endPoint y: 206, distance: 41.7
click at [291, 206] on div "Ribeye STEAKS Juicy ribeye steak full of flavor 14-09-2025 01:07 AM SU MO TU WE…" at bounding box center [401, 242] width 241 height 86
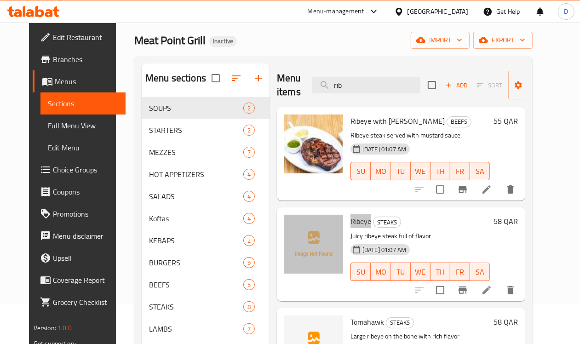
scroll to position [0, 0]
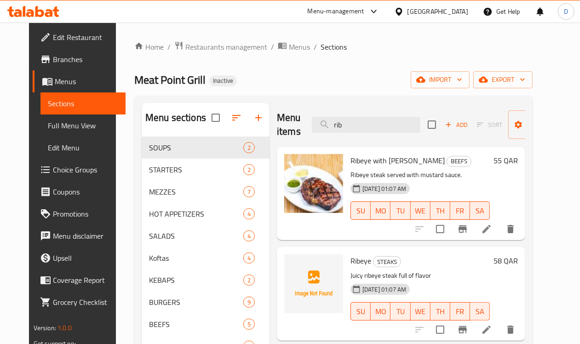
drag, startPoint x: 328, startPoint y: 127, endPoint x: 270, endPoint y: 122, distance: 58.7
click at [277, 122] on div "Menu items rib Add Sort Manage items" at bounding box center [401, 125] width 248 height 44
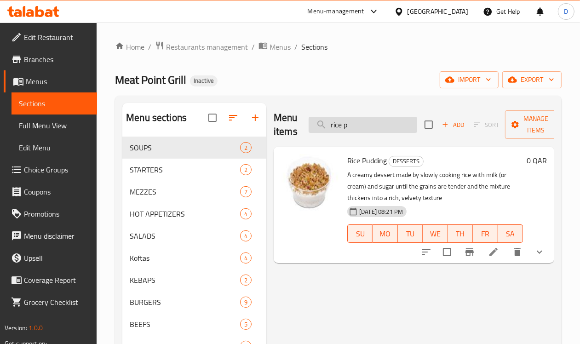
drag, startPoint x: 351, startPoint y: 129, endPoint x: 294, endPoint y: 125, distance: 56.3
click at [309, 125] on input "rice p" at bounding box center [363, 125] width 109 height 16
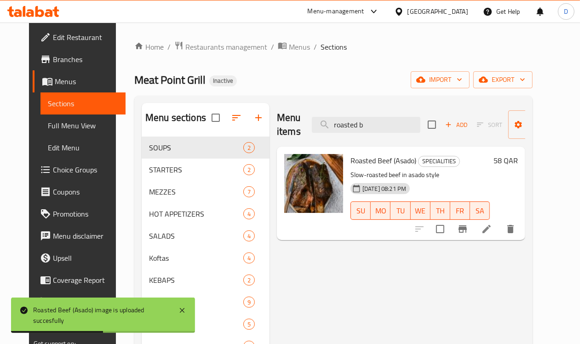
drag, startPoint x: 359, startPoint y: 126, endPoint x: 238, endPoint y: 113, distance: 121.6
click at [277, 113] on div "Menu items roasted b Add Sort Manage items" at bounding box center [401, 125] width 248 height 44
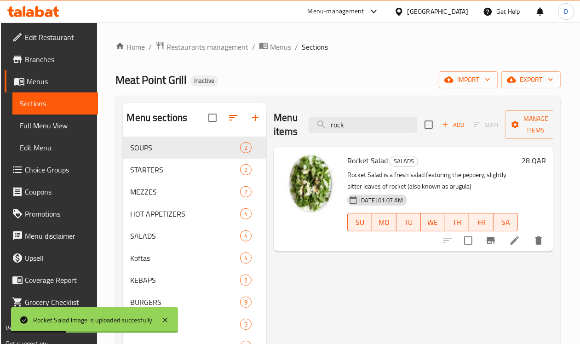
drag, startPoint x: 330, startPoint y: 122, endPoint x: 277, endPoint y: 129, distance: 53.4
click at [277, 129] on div "Menu items rock Add Sort Manage items" at bounding box center [414, 125] width 280 height 44
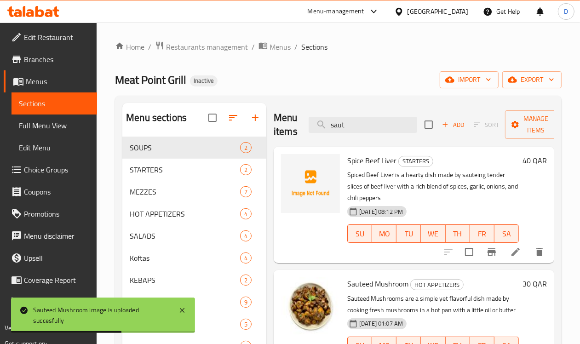
drag, startPoint x: 332, startPoint y: 127, endPoint x: 290, endPoint y: 125, distance: 42.4
click at [290, 125] on div "Menu items saut Add Sort Manage items" at bounding box center [414, 125] width 281 height 44
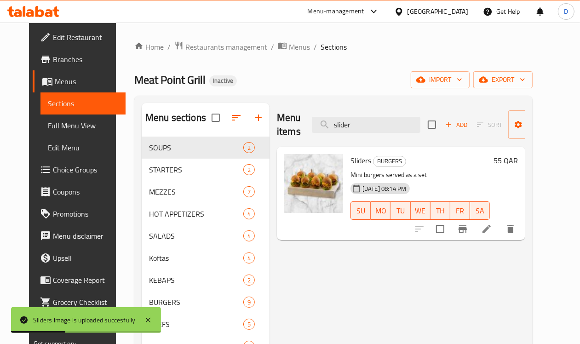
drag, startPoint x: 344, startPoint y: 129, endPoint x: 288, endPoint y: 127, distance: 56.2
click at [288, 127] on div "Menu items slider Add Sort Manage items" at bounding box center [401, 125] width 248 height 44
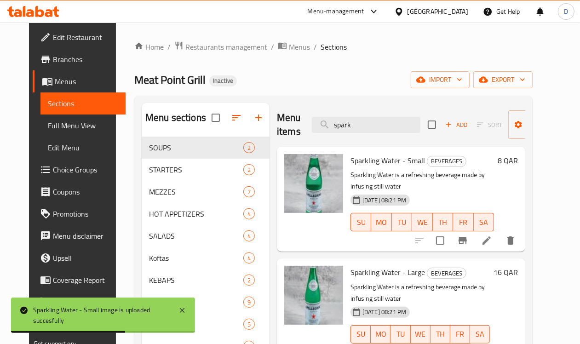
drag, startPoint x: 358, startPoint y: 129, endPoint x: 280, endPoint y: 127, distance: 78.2
click at [280, 127] on div "Menu items spark Add Sort Manage items" at bounding box center [401, 125] width 248 height 44
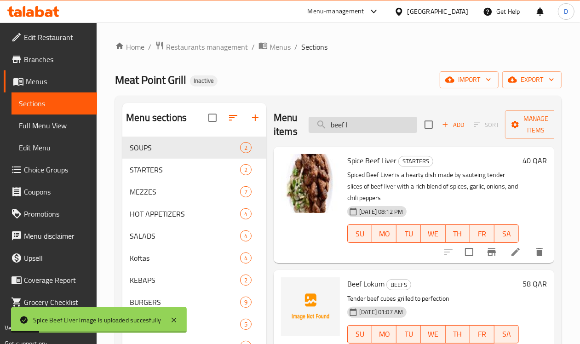
click at [347, 125] on input "beef l" at bounding box center [363, 125] width 109 height 16
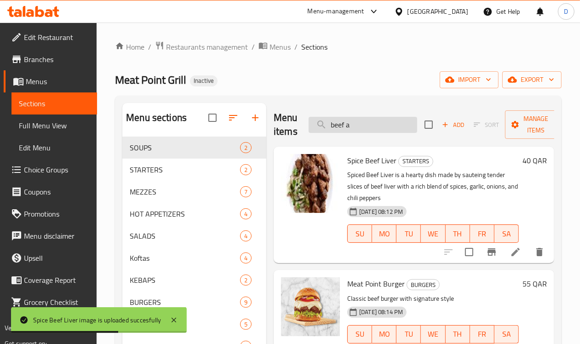
type input "beef at"
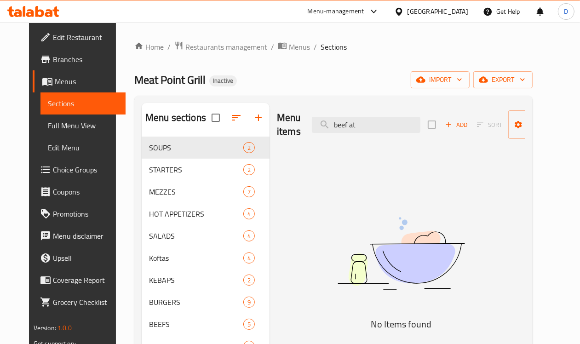
drag, startPoint x: 360, startPoint y: 128, endPoint x: 278, endPoint y: 129, distance: 81.4
click at [278, 129] on div "Menu items beef at Add Sort Manage items" at bounding box center [401, 125] width 248 height 44
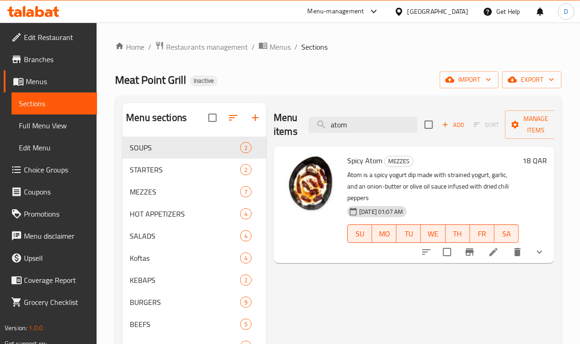
drag, startPoint x: 335, startPoint y: 125, endPoint x: 274, endPoint y: 128, distance: 60.8
click at [274, 128] on div "Menu items atom Add Sort Manage items" at bounding box center [414, 125] width 281 height 44
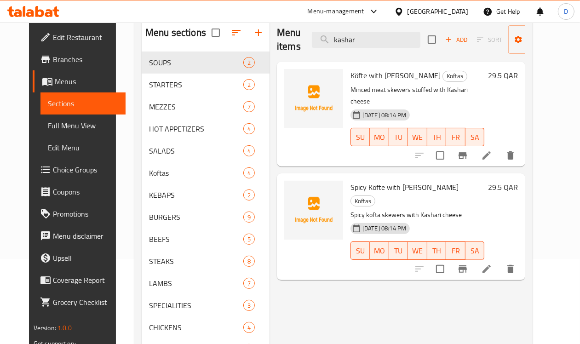
scroll to position [115, 0]
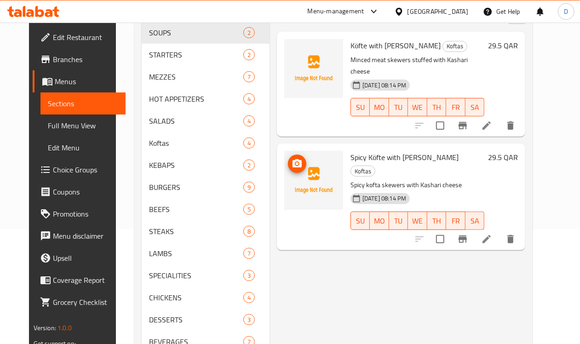
drag, startPoint x: 409, startPoint y: 146, endPoint x: 303, endPoint y: 148, distance: 106.8
click at [303, 148] on div "Spicy Köfte with Kashari Cheese Koftas Spicy kofta skewers with Kashari cheese …" at bounding box center [401, 196] width 241 height 99
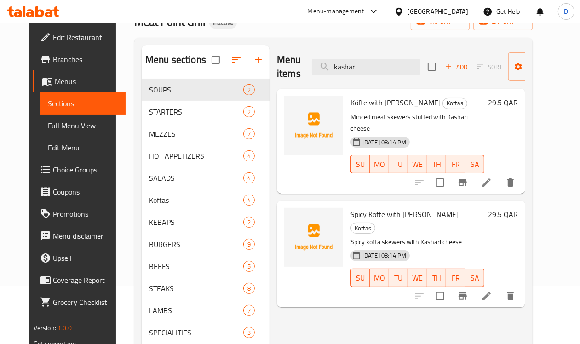
scroll to position [58, 0]
drag, startPoint x: 341, startPoint y: 70, endPoint x: 261, endPoint y: 56, distance: 80.9
click at [277, 56] on div "Menu items kashar Add Sort Manage items" at bounding box center [401, 68] width 248 height 44
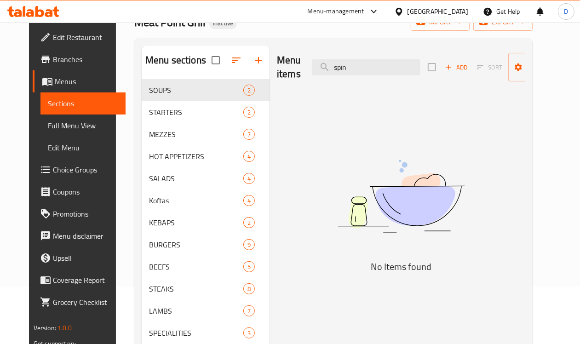
drag, startPoint x: 339, startPoint y: 70, endPoint x: 280, endPoint y: 72, distance: 59.4
click at [280, 72] on div "Menu items spin Add Sort Manage items" at bounding box center [401, 68] width 248 height 44
drag, startPoint x: 340, startPoint y: 66, endPoint x: 287, endPoint y: 72, distance: 53.3
click at [287, 72] on div "Menu items spin Add Sort Manage items" at bounding box center [401, 68] width 248 height 44
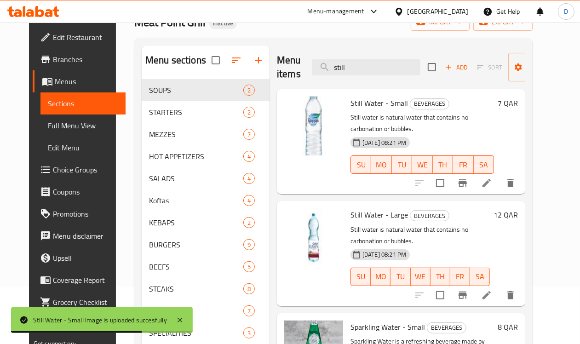
drag, startPoint x: 337, startPoint y: 69, endPoint x: 248, endPoint y: 76, distance: 89.5
click at [277, 76] on div "Menu items still Add Sort Manage items" at bounding box center [401, 68] width 248 height 44
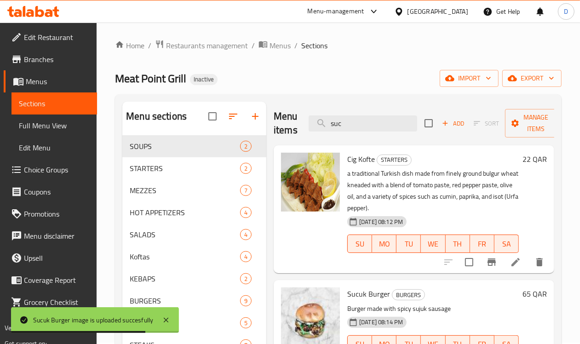
scroll to position [0, 0]
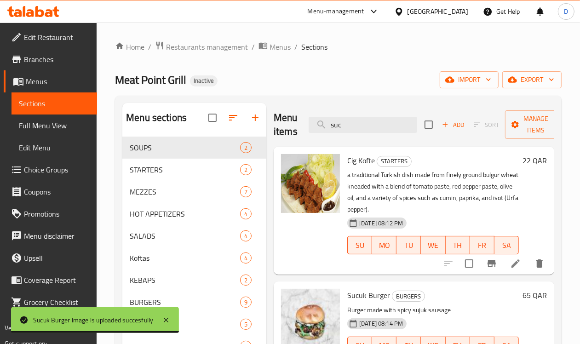
drag, startPoint x: 338, startPoint y: 128, endPoint x: 276, endPoint y: 136, distance: 62.7
click at [276, 136] on div "Menu items suc Add Sort Manage items" at bounding box center [414, 125] width 281 height 44
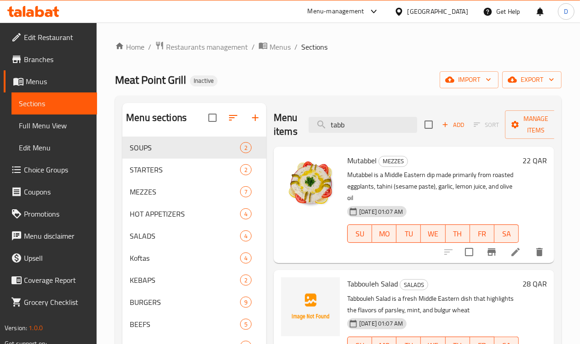
type input "tabb"
drag, startPoint x: 339, startPoint y: 128, endPoint x: 277, endPoint y: 132, distance: 61.8
click at [277, 132] on div "Menu items tabb Add Sort Manage items" at bounding box center [414, 125] width 281 height 44
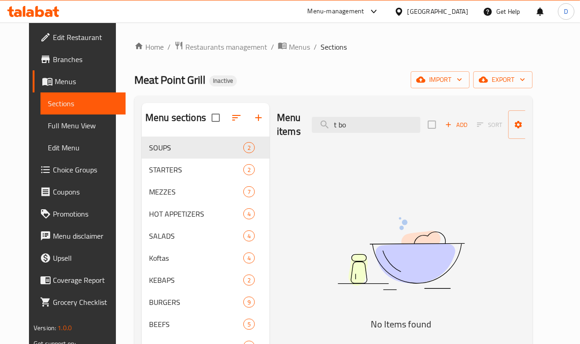
drag, startPoint x: 334, startPoint y: 127, endPoint x: 254, endPoint y: 135, distance: 80.0
click at [277, 135] on div "Menu items t bo Add Sort Manage items" at bounding box center [401, 125] width 248 height 44
type input "t"
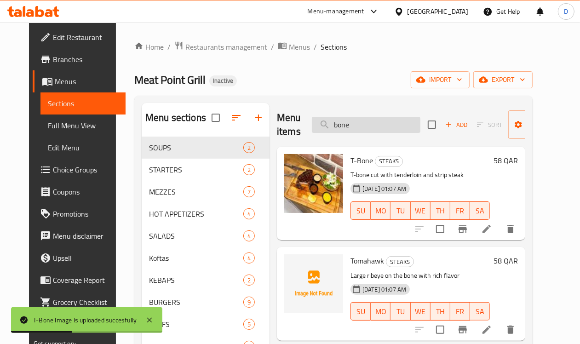
drag, startPoint x: 332, startPoint y: 127, endPoint x: 293, endPoint y: 131, distance: 39.4
click at [312, 131] on input "bone" at bounding box center [366, 125] width 109 height 16
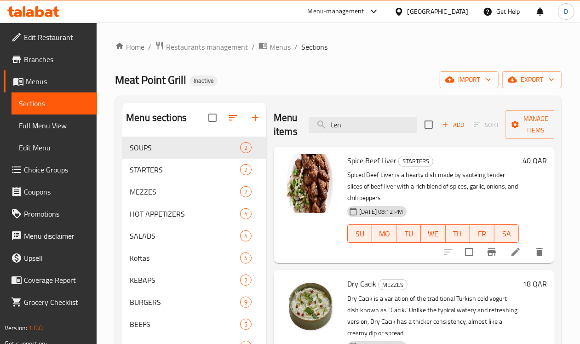
drag, startPoint x: 328, startPoint y: 126, endPoint x: 288, endPoint y: 148, distance: 46.1
click at [288, 148] on div "Menu items ten Add Sort Manage items Spice Beef Liver STARTERS Spiced Beef Live…" at bounding box center [410, 287] width 288 height 369
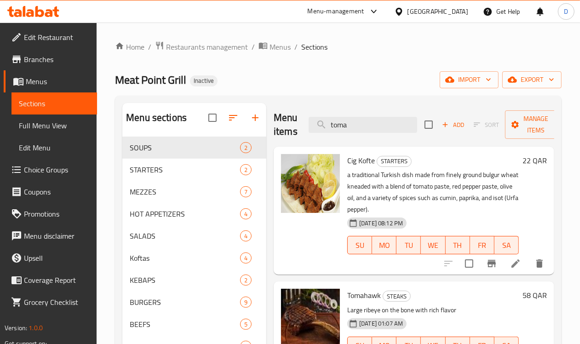
drag, startPoint x: 348, startPoint y: 122, endPoint x: 280, endPoint y: 127, distance: 68.7
click at [280, 127] on div "Menu items toma Add Sort Manage items" at bounding box center [414, 125] width 281 height 44
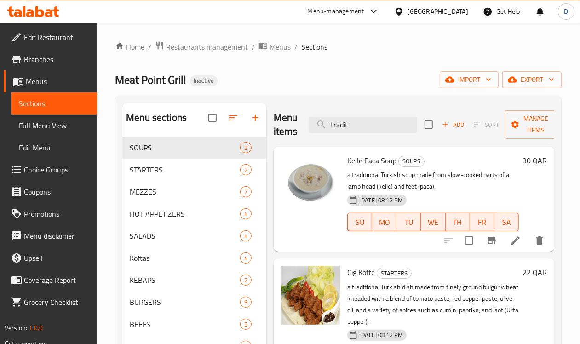
drag, startPoint x: 332, startPoint y: 123, endPoint x: 275, endPoint y: 130, distance: 57.9
click at [275, 130] on div "Menu items tradit Add Sort Manage items" at bounding box center [414, 125] width 281 height 44
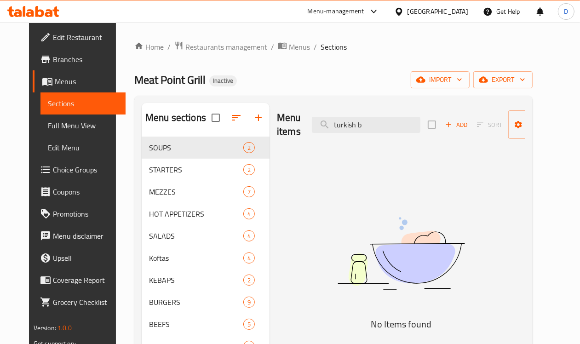
drag, startPoint x: 362, startPoint y: 123, endPoint x: 282, endPoint y: 126, distance: 80.1
click at [282, 126] on div "Menu items turkish b Add Sort Manage items" at bounding box center [401, 125] width 248 height 44
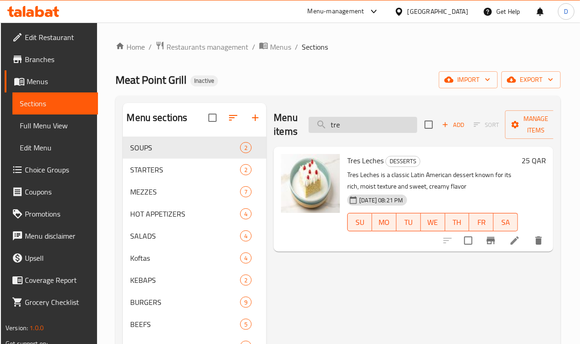
drag, startPoint x: 332, startPoint y: 129, endPoint x: 294, endPoint y: 124, distance: 37.6
click at [309, 124] on input "tre" at bounding box center [363, 125] width 109 height 16
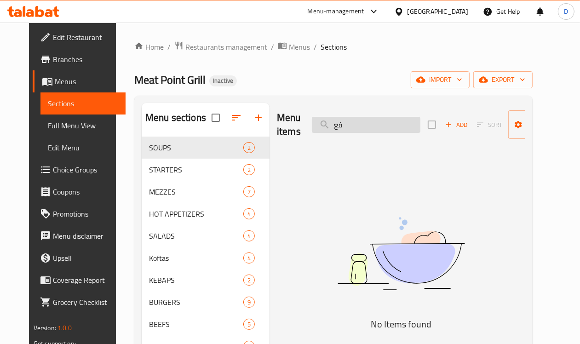
type input "فعم"
drag, startPoint x: 357, startPoint y: 125, endPoint x: 297, endPoint y: 122, distance: 59.9
click at [312, 122] on input "فعم" at bounding box center [366, 125] width 109 height 16
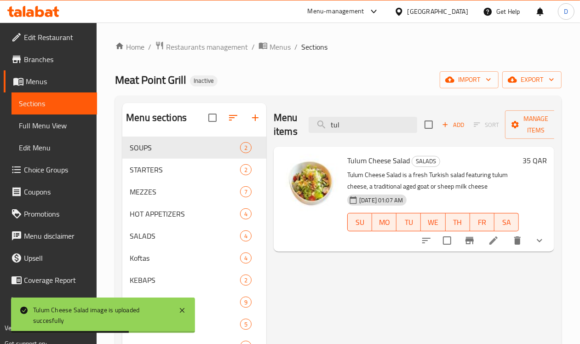
drag, startPoint x: 324, startPoint y: 127, endPoint x: 292, endPoint y: 130, distance: 32.4
click at [292, 130] on div "Menu items tul Add Sort Manage items" at bounding box center [414, 125] width 281 height 44
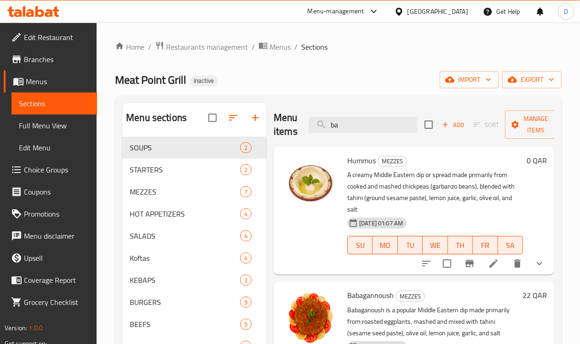
type input "b"
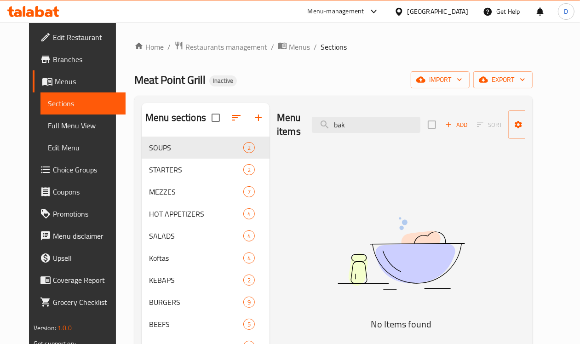
drag, startPoint x: 341, startPoint y: 129, endPoint x: 293, endPoint y: 136, distance: 48.9
click at [293, 136] on div "Menu items bak Add Sort Manage items" at bounding box center [401, 125] width 248 height 44
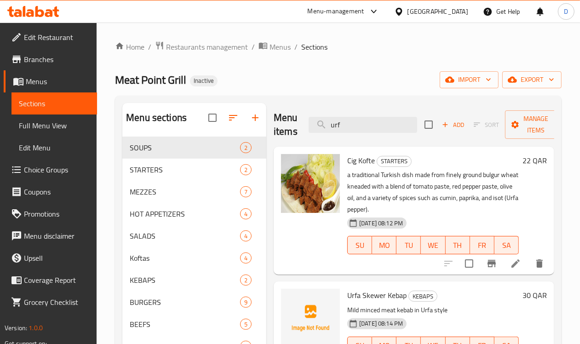
scroll to position [58, 0]
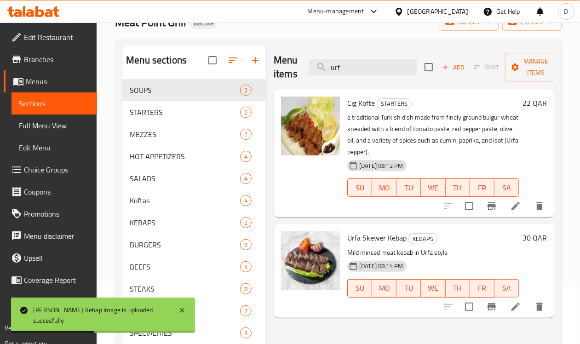
drag, startPoint x: 330, startPoint y: 70, endPoint x: 300, endPoint y: 81, distance: 32.6
click at [300, 81] on div "Menu items urf Add Sort Manage items" at bounding box center [414, 68] width 281 height 44
type input "bak"
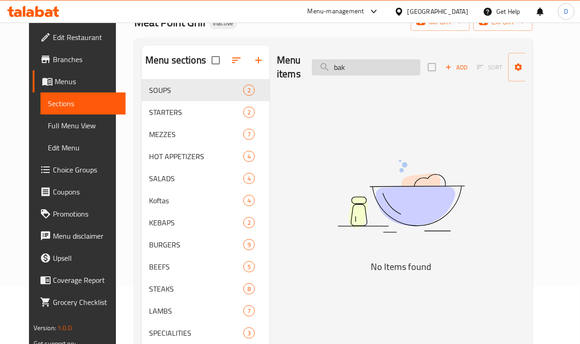
drag, startPoint x: 334, startPoint y: 65, endPoint x: 301, endPoint y: 74, distance: 33.8
click at [312, 74] on input "bak" at bounding box center [366, 67] width 109 height 16
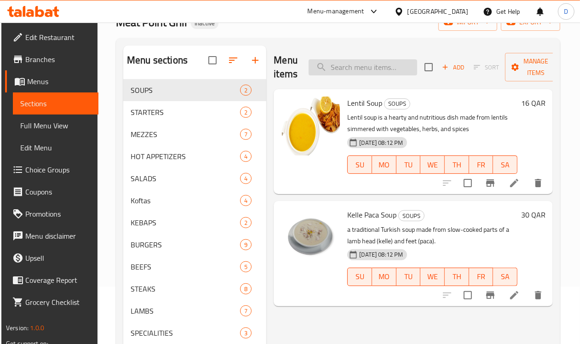
click at [344, 65] on input "search" at bounding box center [363, 67] width 109 height 16
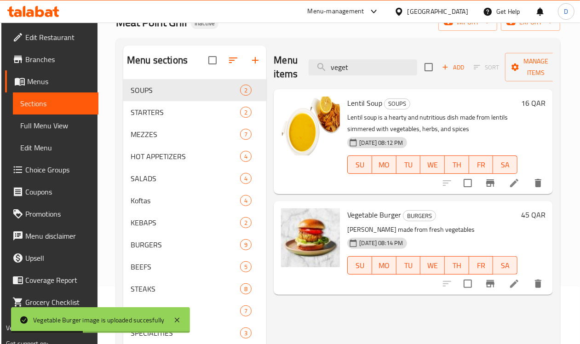
drag, startPoint x: 337, startPoint y: 66, endPoint x: 304, endPoint y: 80, distance: 35.9
click at [304, 80] on div "Menu items veget Add Sort Manage items" at bounding box center [413, 68] width 279 height 44
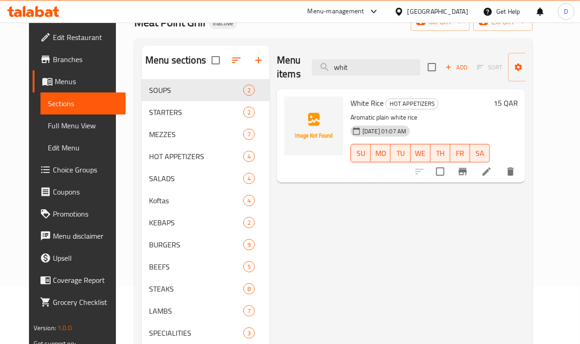
type input "whit"
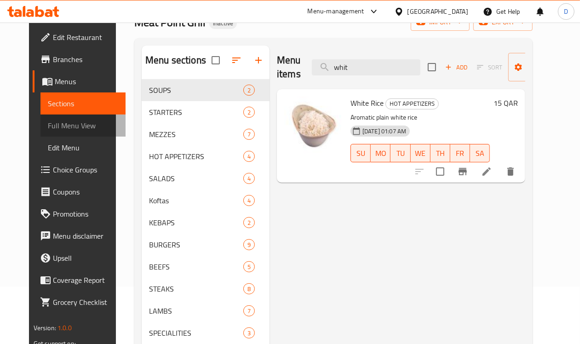
click at [48, 121] on span "Full Menu View" at bounding box center [83, 125] width 71 height 11
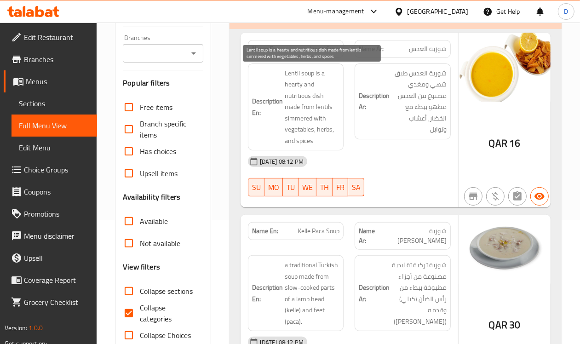
scroll to position [288, 0]
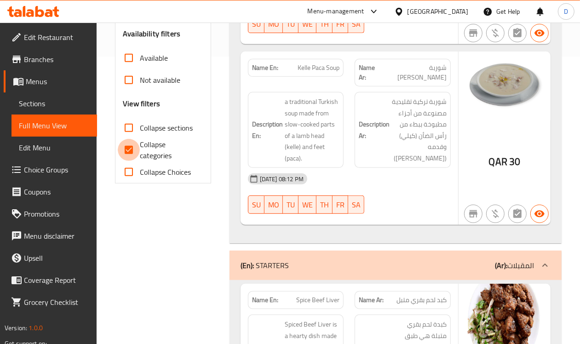
click at [130, 144] on input "Collapse categories" at bounding box center [129, 150] width 22 height 22
checkbox input "false"
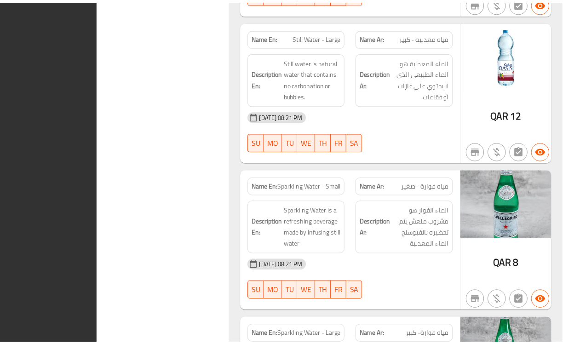
scroll to position [12598, 0]
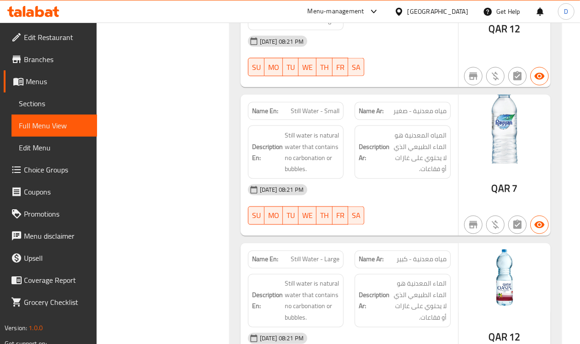
click at [458, 15] on div "Qatar" at bounding box center [438, 11] width 61 height 10
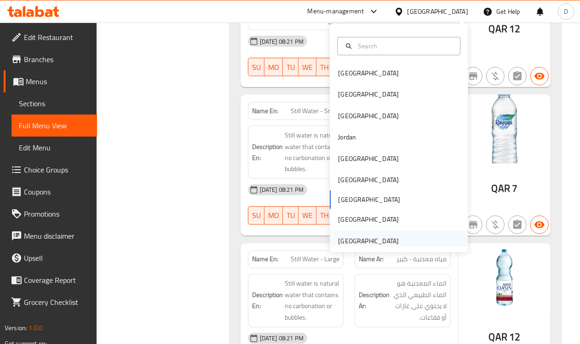
click at [346, 238] on div "[GEOGRAPHIC_DATA]" at bounding box center [368, 241] width 61 height 10
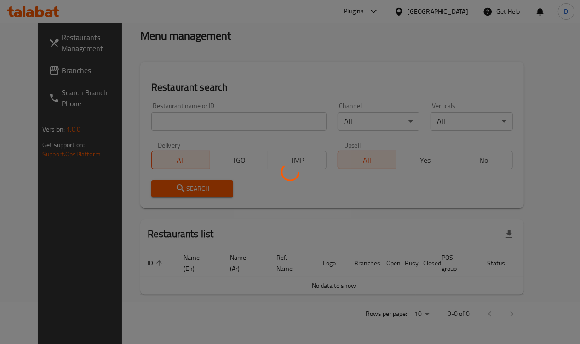
scroll to position [379, 0]
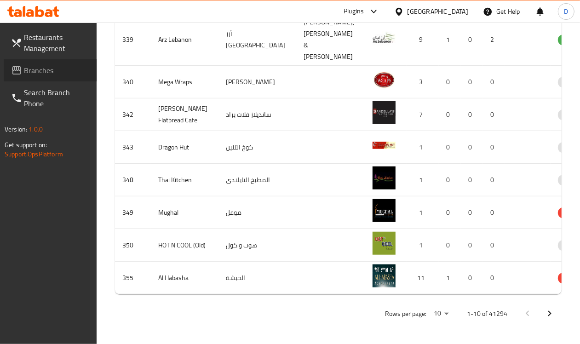
click at [17, 68] on icon at bounding box center [16, 70] width 11 height 11
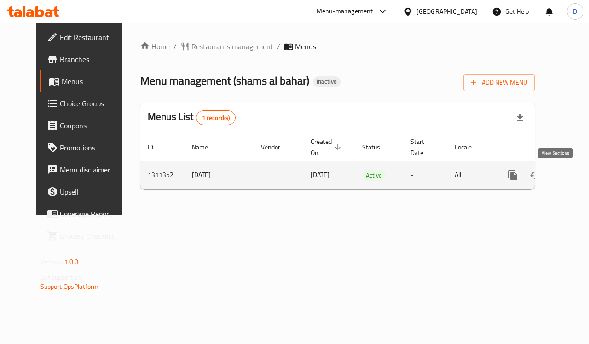
click at [575, 177] on icon "enhanced table" at bounding box center [579, 175] width 8 height 8
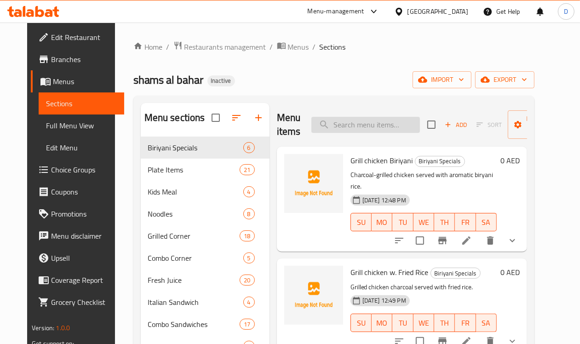
click at [330, 129] on input "search" at bounding box center [365, 125] width 109 height 16
click at [334, 131] on input "search" at bounding box center [365, 125] width 109 height 16
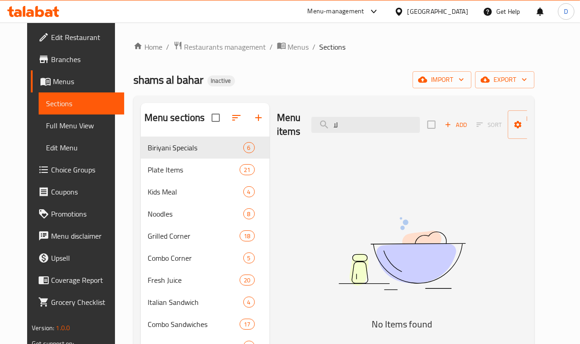
type input "ل"
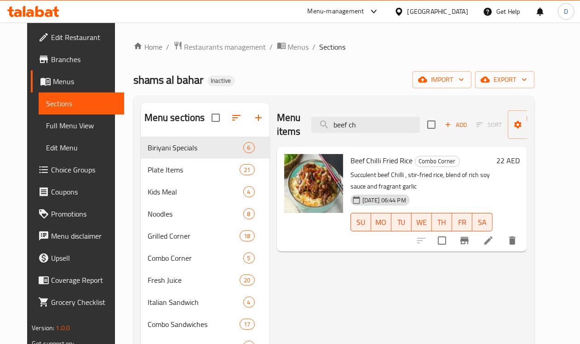
drag, startPoint x: 346, startPoint y: 121, endPoint x: 284, endPoint y: 126, distance: 61.8
click at [284, 126] on div "Menu items beef ch Add Sort Manage items" at bounding box center [402, 125] width 250 height 44
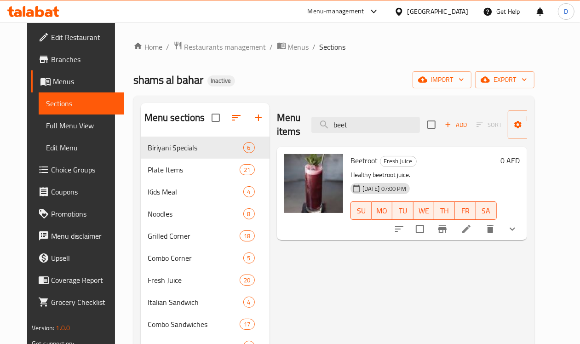
drag, startPoint x: 341, startPoint y: 123, endPoint x: 292, endPoint y: 127, distance: 48.9
click at [292, 127] on div "Menu items beet Add Sort Manage items" at bounding box center [402, 125] width 250 height 44
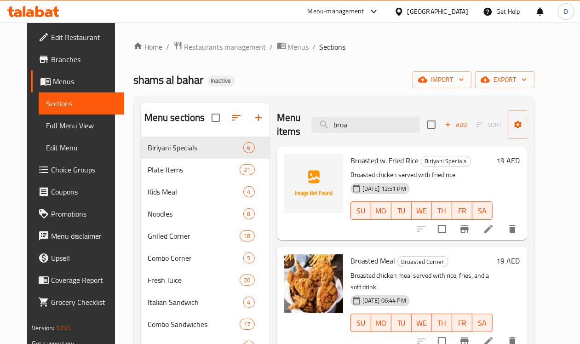
drag, startPoint x: 334, startPoint y: 127, endPoint x: 271, endPoint y: 137, distance: 63.7
click at [277, 137] on div "Menu items broa Add Sort Manage items" at bounding box center [402, 125] width 250 height 44
type input "v"
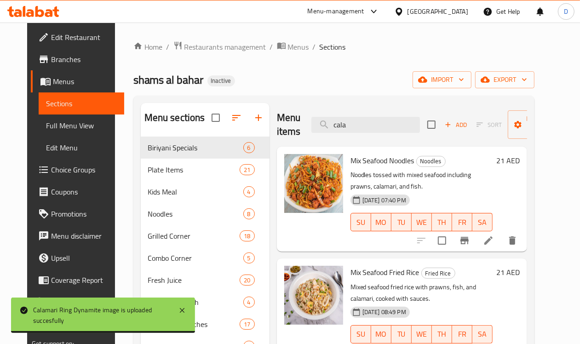
drag, startPoint x: 337, startPoint y: 125, endPoint x: 278, endPoint y: 125, distance: 58.9
click at [278, 125] on div "Menu items cala Add Sort Manage items" at bounding box center [402, 125] width 250 height 44
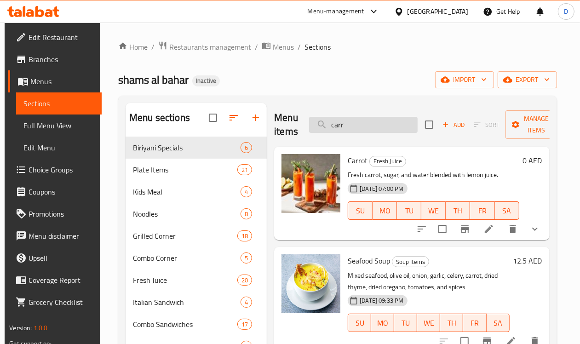
drag, startPoint x: 340, startPoint y: 128, endPoint x: 294, endPoint y: 127, distance: 46.0
click at [309, 127] on input "carr" at bounding box center [363, 125] width 109 height 16
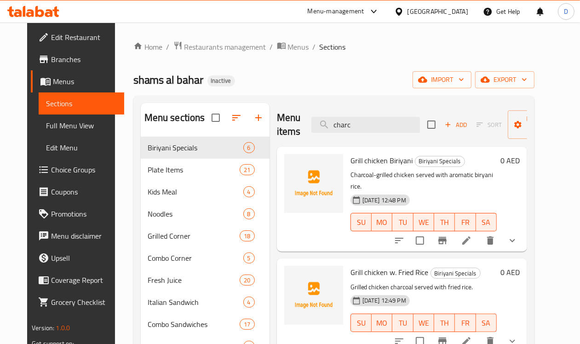
drag, startPoint x: 334, startPoint y: 129, endPoint x: 275, endPoint y: 127, distance: 59.4
click at [277, 127] on div "Menu items charc Add Sort Manage items" at bounding box center [402, 125] width 250 height 44
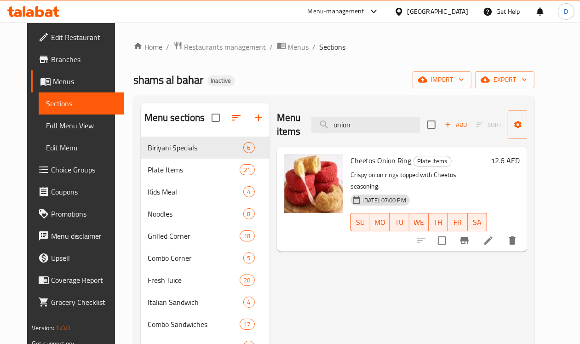
drag, startPoint x: 347, startPoint y: 122, endPoint x: 277, endPoint y: 130, distance: 71.3
click at [277, 130] on div "Menu items onion Add Sort Manage items" at bounding box center [402, 125] width 250 height 44
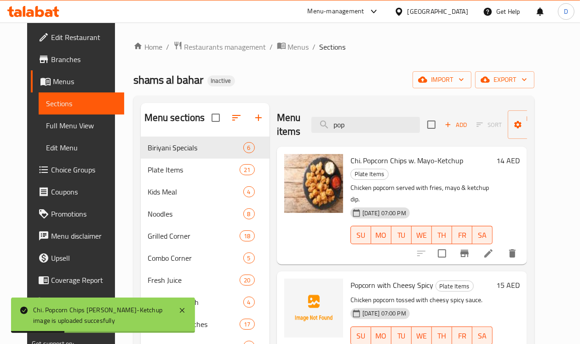
drag, startPoint x: 340, startPoint y: 126, endPoint x: 283, endPoint y: 125, distance: 57.5
click at [283, 125] on div "Menu items pop Add Sort Manage items" at bounding box center [402, 125] width 250 height 44
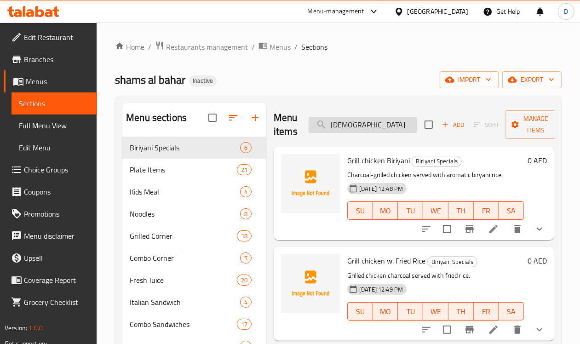
drag, startPoint x: 336, startPoint y: 125, endPoint x: 295, endPoint y: 126, distance: 40.5
click at [309, 126] on input "[DEMOGRAPHIC_DATA]" at bounding box center [363, 125] width 109 height 16
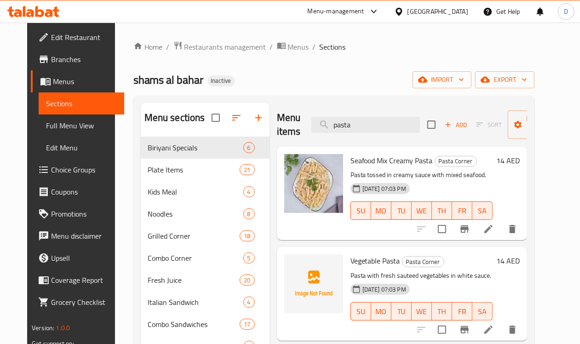
drag, startPoint x: 336, startPoint y: 131, endPoint x: 290, endPoint y: 127, distance: 46.2
click at [290, 127] on div "Menu items pasta Add Sort Manage items" at bounding box center [402, 125] width 250 height 44
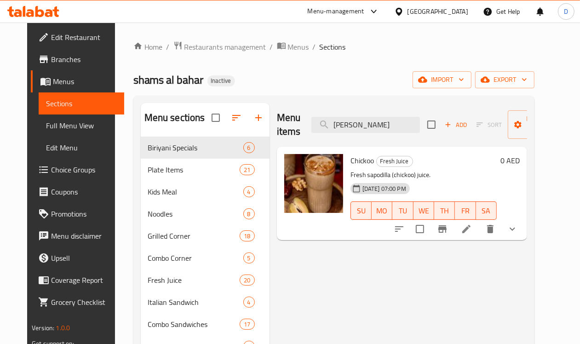
drag, startPoint x: 343, startPoint y: 123, endPoint x: 268, endPoint y: 124, distance: 75.0
click at [277, 124] on div "Menu items [PERSON_NAME] Add Sort Manage items" at bounding box center [402, 125] width 250 height 44
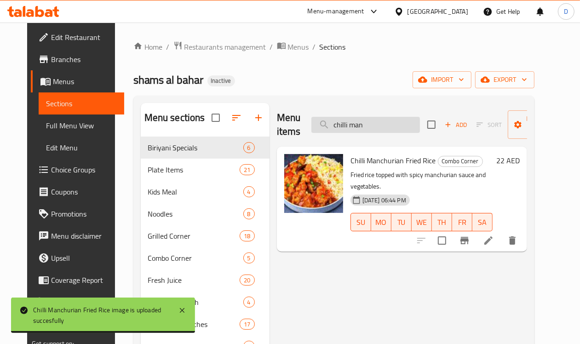
drag, startPoint x: 352, startPoint y: 125, endPoint x: 306, endPoint y: 127, distance: 46.1
click at [311, 127] on input "chilli man" at bounding box center [365, 125] width 109 height 16
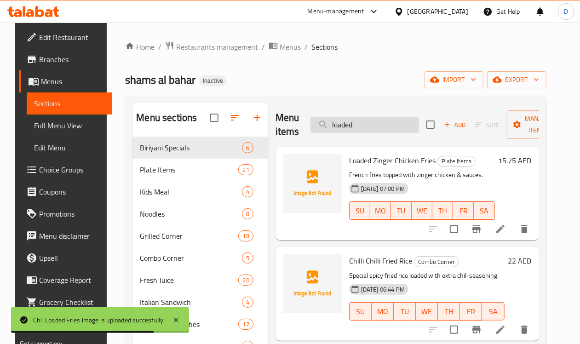
drag, startPoint x: 334, startPoint y: 123, endPoint x: 291, endPoint y: 123, distance: 42.8
click at [311, 123] on input "loaded" at bounding box center [365, 125] width 109 height 16
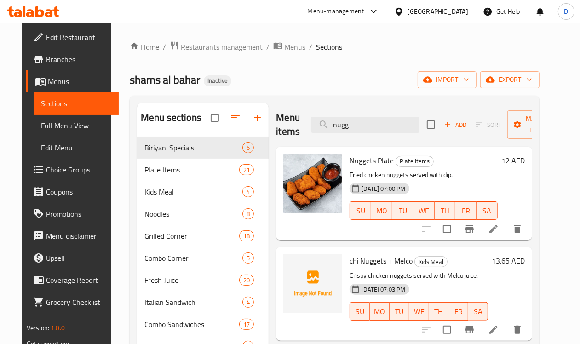
drag, startPoint x: 337, startPoint y: 121, endPoint x: 274, endPoint y: 121, distance: 63.5
click at [276, 121] on div "Menu items nugg Add Sort Manage items" at bounding box center [404, 125] width 256 height 44
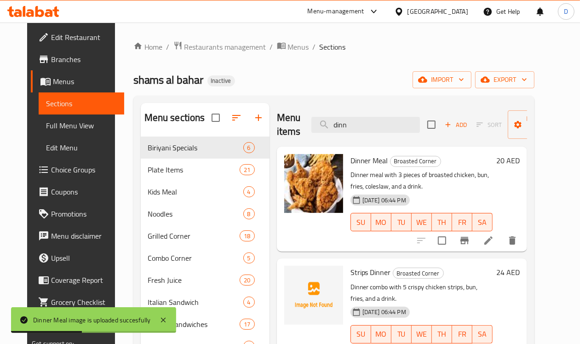
drag, startPoint x: 327, startPoint y: 133, endPoint x: 283, endPoint y: 133, distance: 44.2
click at [283, 133] on div "Menu items dinn Add Sort Manage items" at bounding box center [402, 125] width 250 height 44
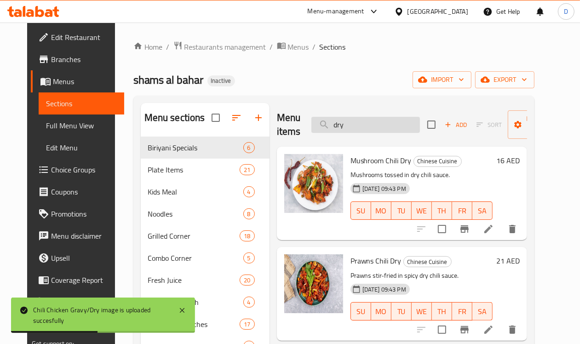
drag, startPoint x: 342, startPoint y: 127, endPoint x: 305, endPoint y: 129, distance: 36.9
click at [311, 129] on input "dry" at bounding box center [365, 125] width 109 height 16
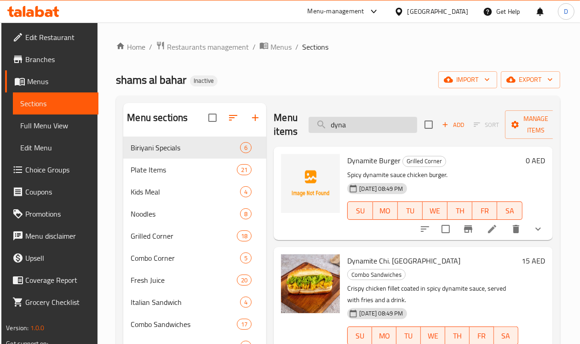
drag, startPoint x: 330, startPoint y: 125, endPoint x: 291, endPoint y: 127, distance: 39.2
click at [309, 127] on input "dyna" at bounding box center [363, 125] width 109 height 16
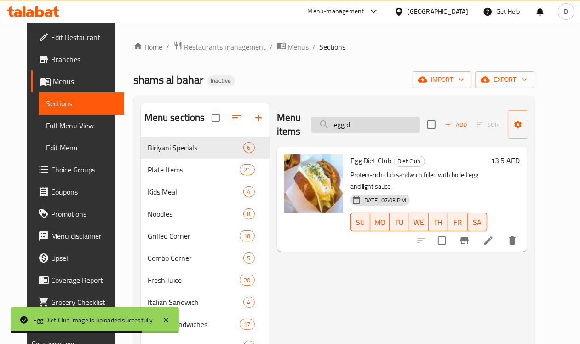
click at [351, 127] on input "egg d" at bounding box center [365, 125] width 109 height 16
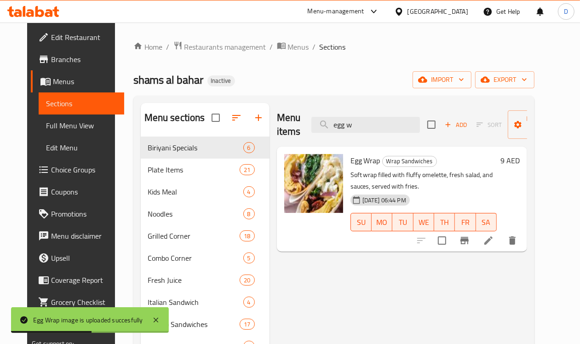
drag, startPoint x: 343, startPoint y: 124, endPoint x: 277, endPoint y: 128, distance: 65.9
click at [277, 128] on div "Menu items egg w Add Sort Manage items" at bounding box center [402, 125] width 250 height 44
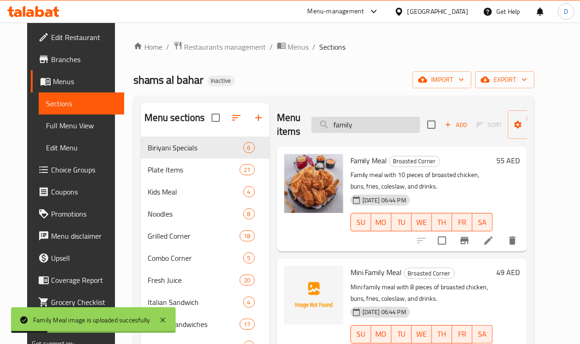
drag, startPoint x: 343, startPoint y: 127, endPoint x: 303, endPoint y: 130, distance: 40.2
click at [311, 130] on input "family" at bounding box center [365, 125] width 109 height 16
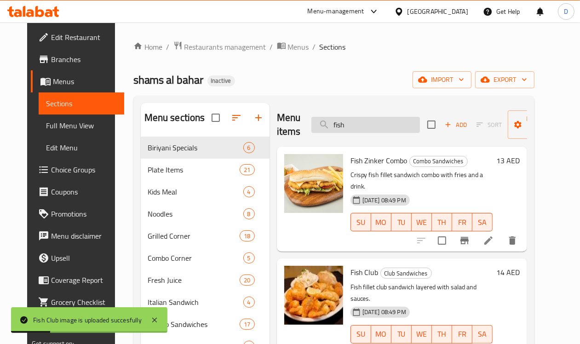
click at [359, 127] on input "fish" at bounding box center [365, 125] width 109 height 16
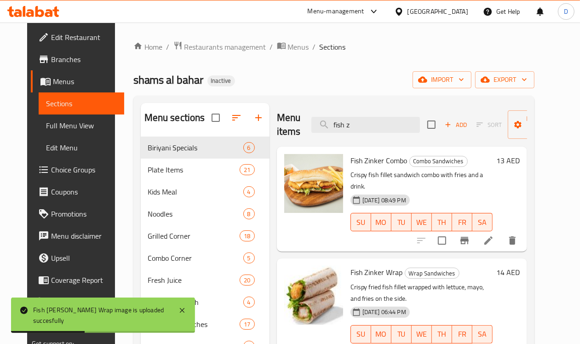
drag, startPoint x: 343, startPoint y: 129, endPoint x: 292, endPoint y: 128, distance: 50.6
click at [292, 128] on div "Menu items fish z Add Sort Manage items" at bounding box center [402, 125] width 250 height 44
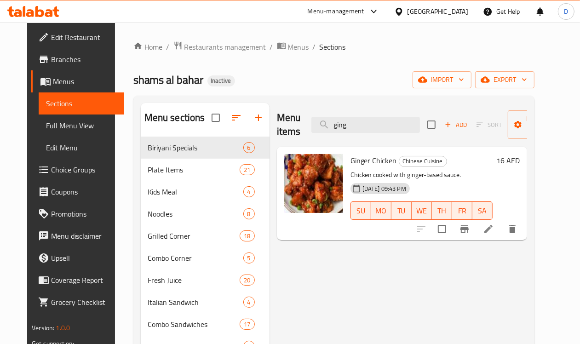
drag, startPoint x: 333, startPoint y: 125, endPoint x: 293, endPoint y: 133, distance: 40.5
click at [293, 133] on div "Menu items ging Add Sort Manage items" at bounding box center [402, 125] width 250 height 44
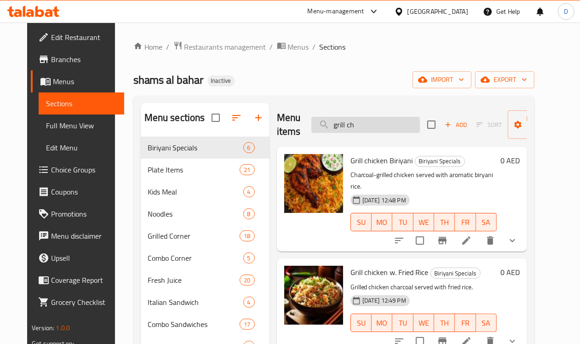
click at [321, 125] on input "grill ch" at bounding box center [365, 125] width 109 height 16
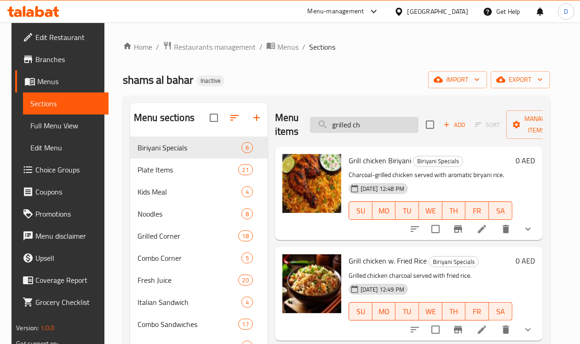
click at [363, 127] on input "grilled ch" at bounding box center [364, 125] width 109 height 16
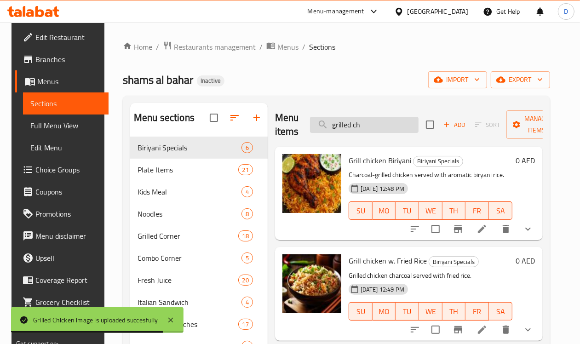
click at [348, 119] on input "grilled ch" at bounding box center [364, 125] width 109 height 16
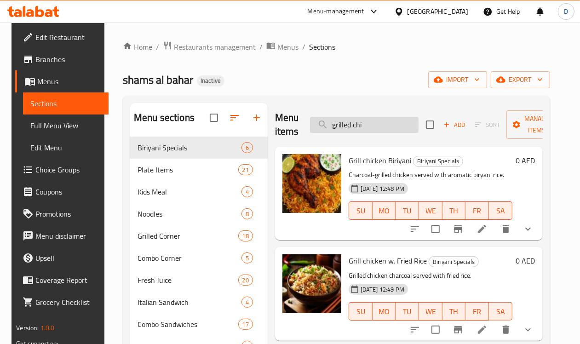
click at [348, 123] on input "grilled chi" at bounding box center [364, 125] width 109 height 16
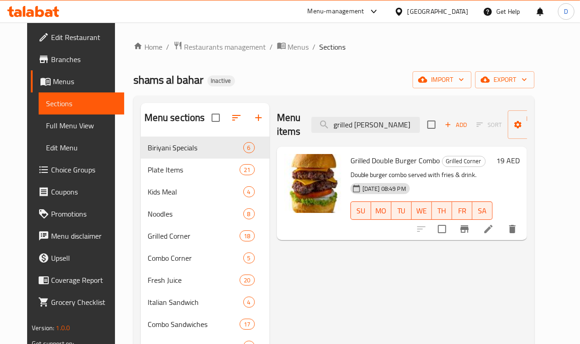
drag, startPoint x: 367, startPoint y: 127, endPoint x: 337, endPoint y: 134, distance: 30.9
click at [337, 134] on div "Menu items grilled [PERSON_NAME] Add Sort Manage items" at bounding box center [402, 125] width 250 height 44
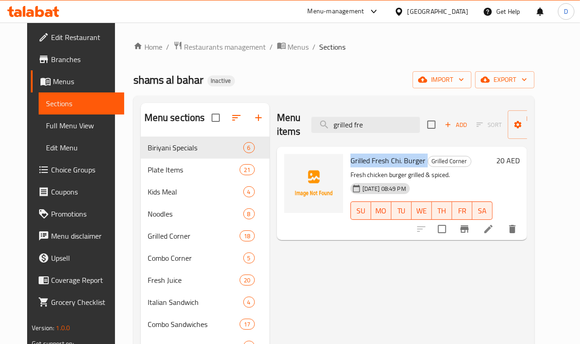
drag, startPoint x: 386, startPoint y: 161, endPoint x: 311, endPoint y: 162, distance: 75.5
click at [351, 162] on h6 "Grilled Fresh Chi. Burger Grilled Corner" at bounding box center [422, 160] width 142 height 13
copy h6 "Grilled Fresh Chi. Burger"
click at [351, 127] on input "grilled fre" at bounding box center [365, 125] width 109 height 16
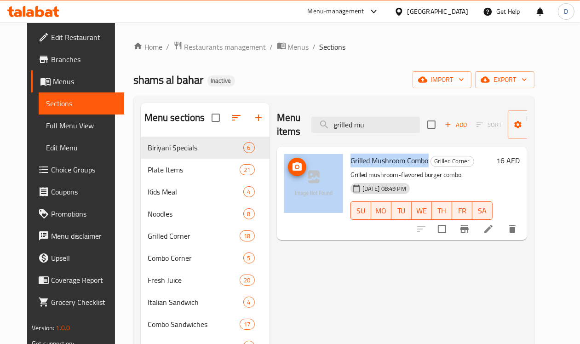
drag, startPoint x: 389, startPoint y: 161, endPoint x: 294, endPoint y: 168, distance: 95.5
click at [294, 168] on div "Grilled Mushroom Combo Grilled Corner Grilled mushroom-flavored burger combo. […" at bounding box center [402, 193] width 243 height 86
copy div "Grilled Mushroom Combo"
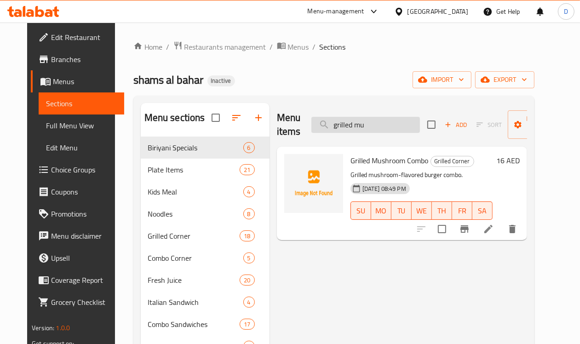
drag, startPoint x: 355, startPoint y: 121, endPoint x: 337, endPoint y: 125, distance: 19.0
click at [337, 125] on input "grilled mu" at bounding box center [365, 125] width 109 height 16
drag, startPoint x: 351, startPoint y: 125, endPoint x: 282, endPoint y: 122, distance: 69.1
click at [282, 122] on div "Menu items grilled tik Add Sort Manage items" at bounding box center [402, 125] width 250 height 44
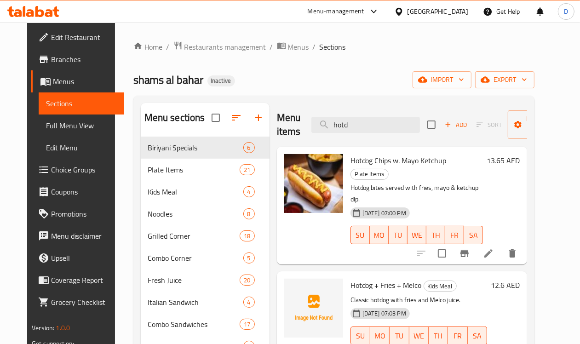
drag, startPoint x: 336, startPoint y: 123, endPoint x: 300, endPoint y: 144, distance: 41.4
click at [300, 144] on div "Menu items hotd Add Sort Manage items" at bounding box center [402, 125] width 250 height 44
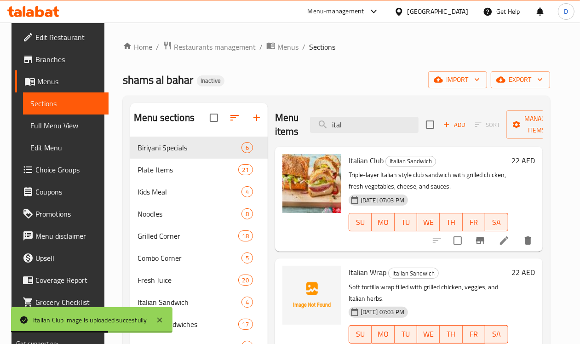
scroll to position [58, 0]
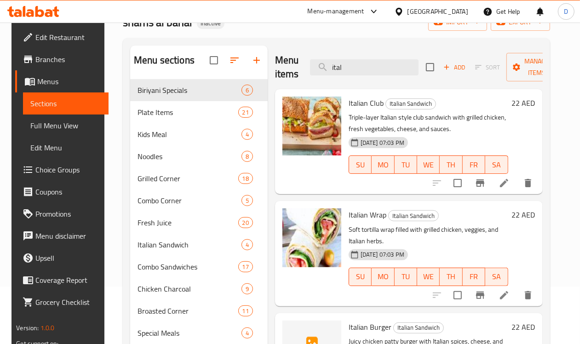
drag, startPoint x: 328, startPoint y: 63, endPoint x: 282, endPoint y: 74, distance: 47.2
click at [282, 74] on div "Menu items ital Add Sort Manage items" at bounding box center [409, 68] width 268 height 44
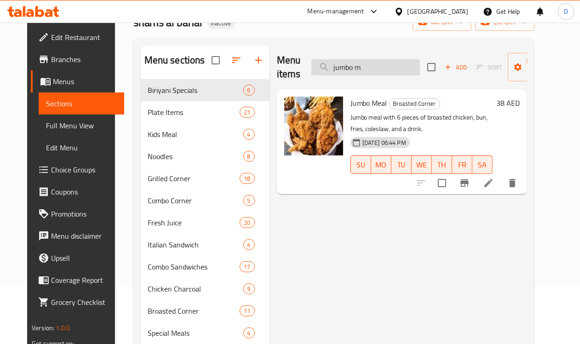
click at [351, 63] on input "jumbo m" at bounding box center [365, 67] width 109 height 16
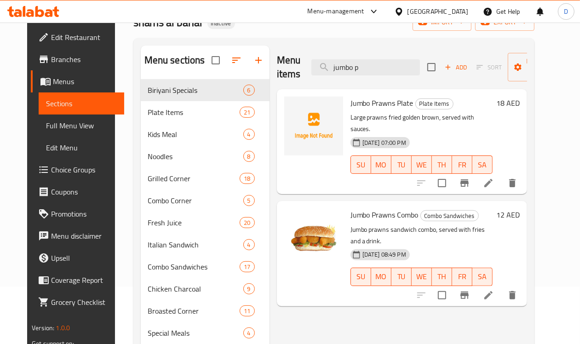
type input "jumbo p"
